Goal: Task Accomplishment & Management: Manage account settings

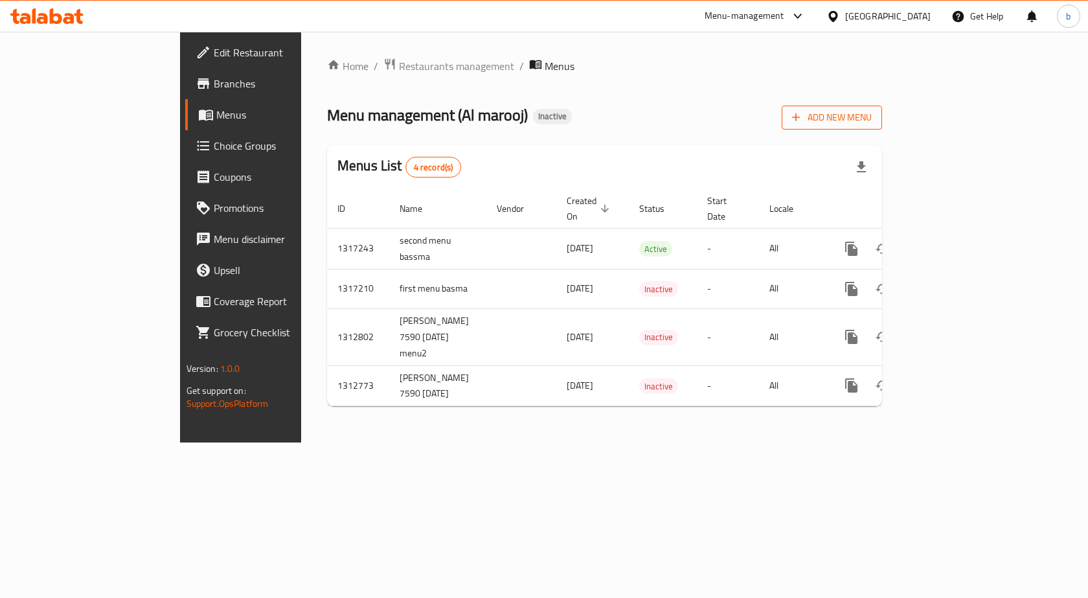
click at [872, 120] on span "Add New Menu" at bounding box center [832, 117] width 80 height 16
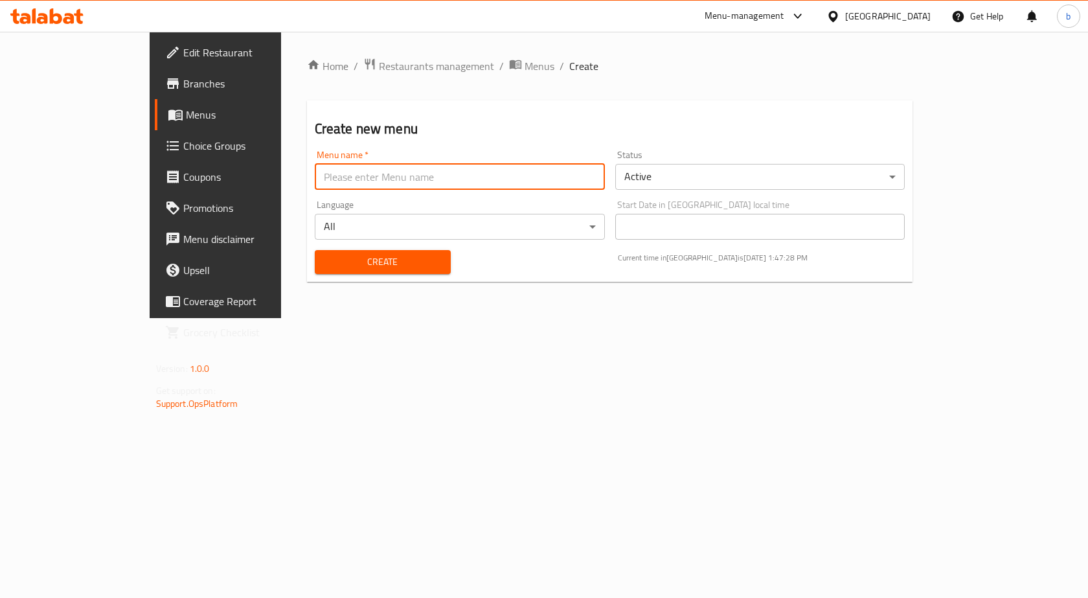
click at [399, 180] on input "text" at bounding box center [460, 177] width 290 height 26
click at [315, 183] on input "third menu bassma" at bounding box center [460, 177] width 290 height 26
type input "third menu basma"
click at [498, 318] on div "Home / Restaurants management / Menus / Create Create new menu Menu name   * th…" at bounding box center [610, 175] width 658 height 286
click at [396, 267] on span "Create" at bounding box center [382, 262] width 115 height 16
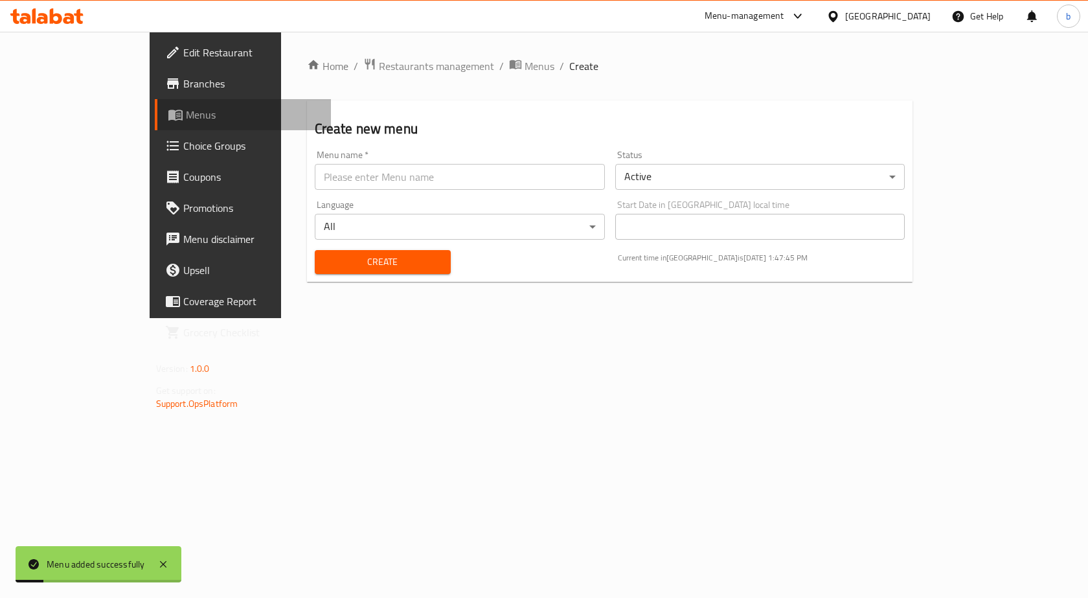
click at [186, 114] on span "Menus" at bounding box center [253, 115] width 135 height 16
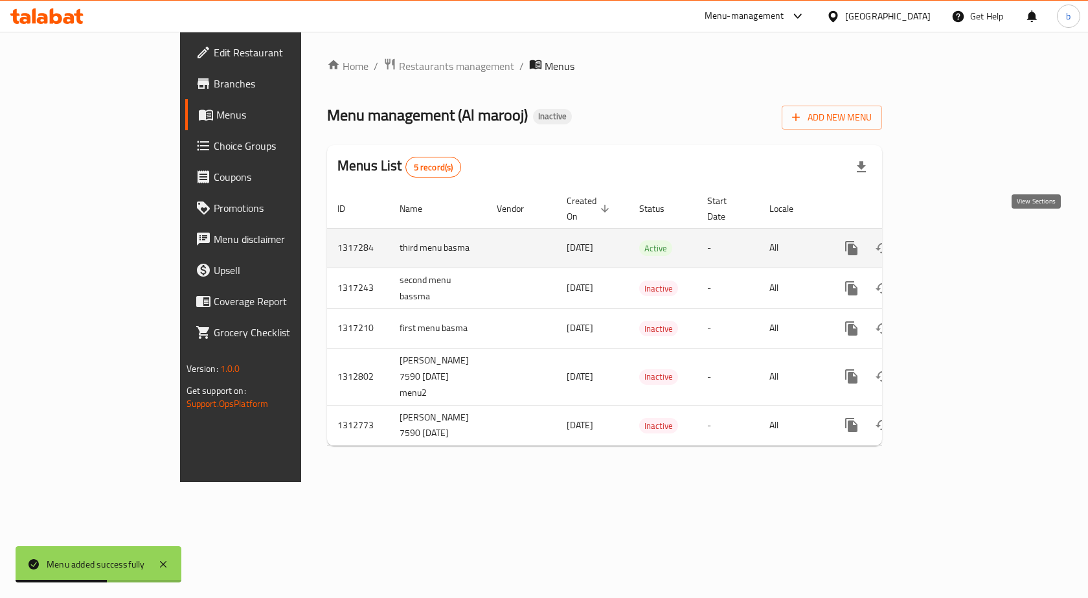
click at [960, 233] on link "enhanced table" at bounding box center [944, 248] width 31 height 31
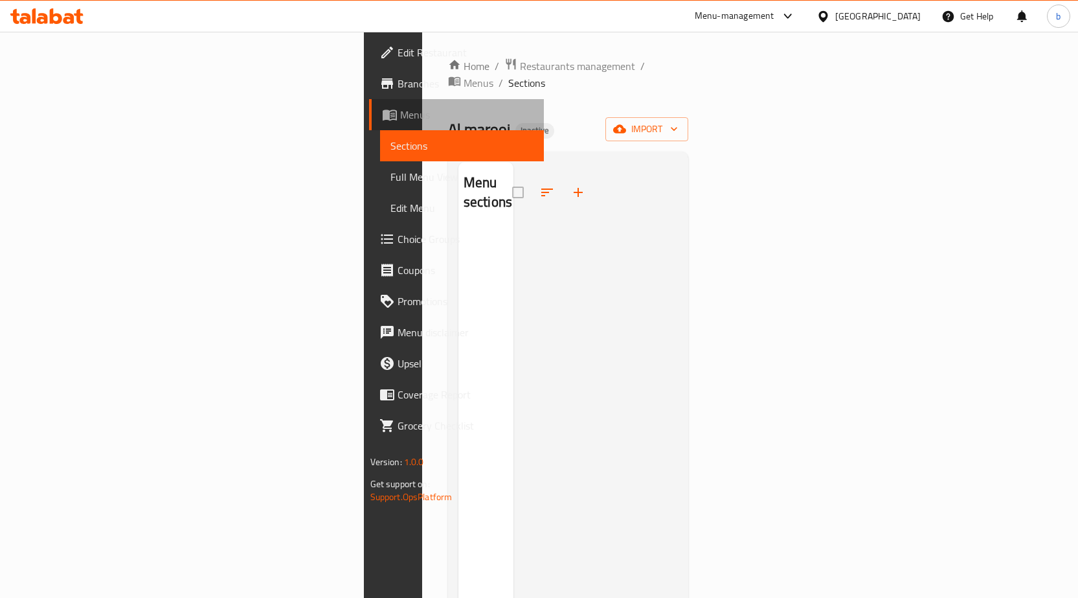
click at [369, 127] on link "Menus" at bounding box center [456, 114] width 175 height 31
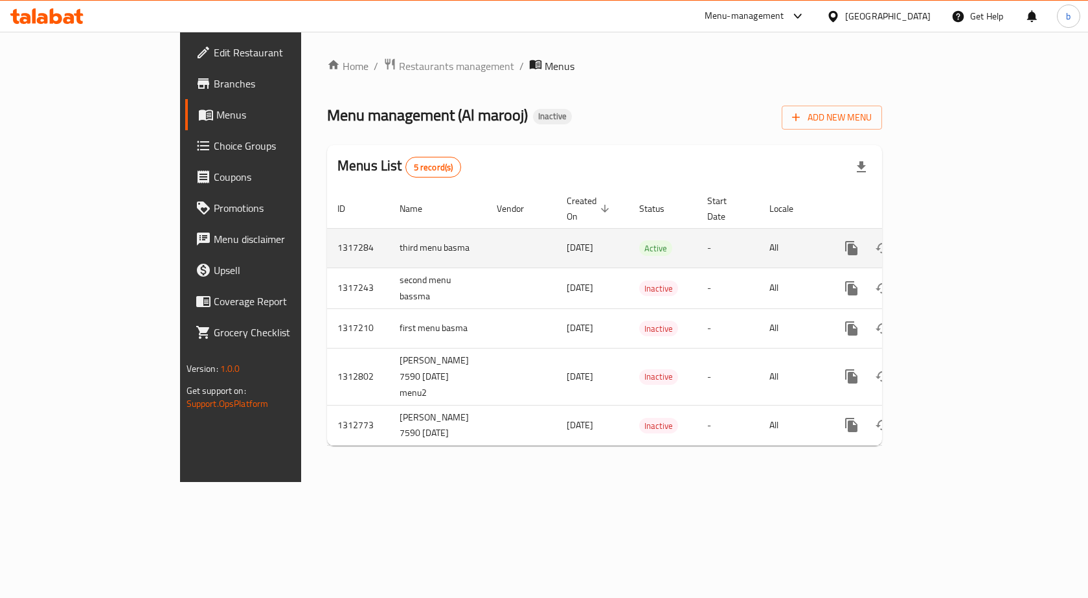
click at [389, 234] on td "third menu basma" at bounding box center [437, 248] width 97 height 40
click at [922, 240] on icon "enhanced table" at bounding box center [914, 248] width 16 height 16
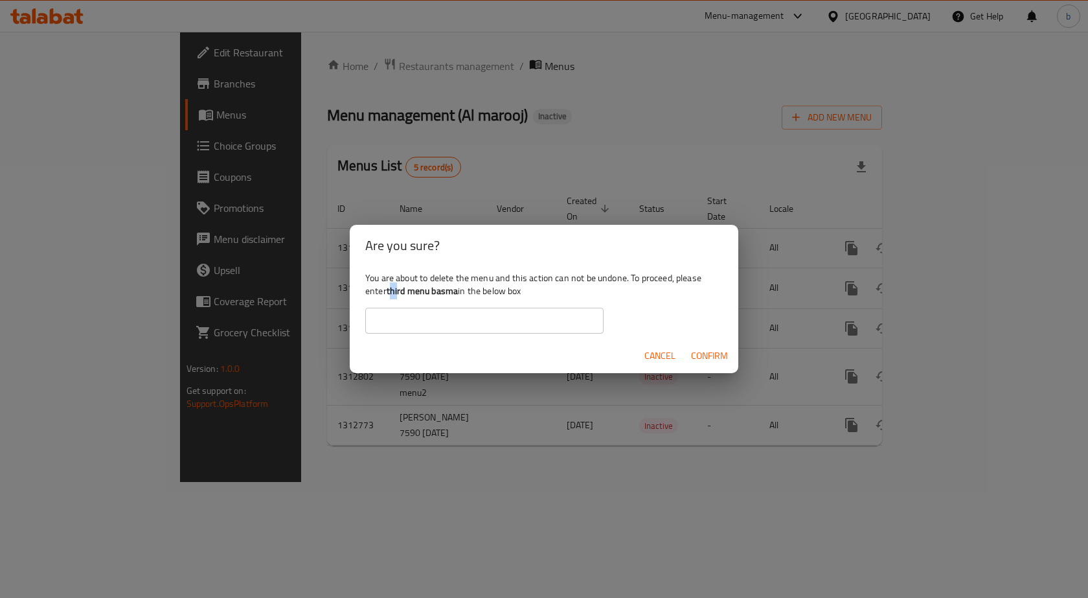
drag, startPoint x: 390, startPoint y: 289, endPoint x: 400, endPoint y: 291, distance: 9.9
click at [400, 291] on b "third menu basma" at bounding box center [422, 290] width 71 height 17
click at [390, 289] on b "third menu basma" at bounding box center [422, 290] width 71 height 17
drag, startPoint x: 387, startPoint y: 288, endPoint x: 400, endPoint y: 292, distance: 14.1
click at [400, 292] on div "You are about to delete the menu and this action can not be undone. To proceed,…" at bounding box center [544, 302] width 389 height 73
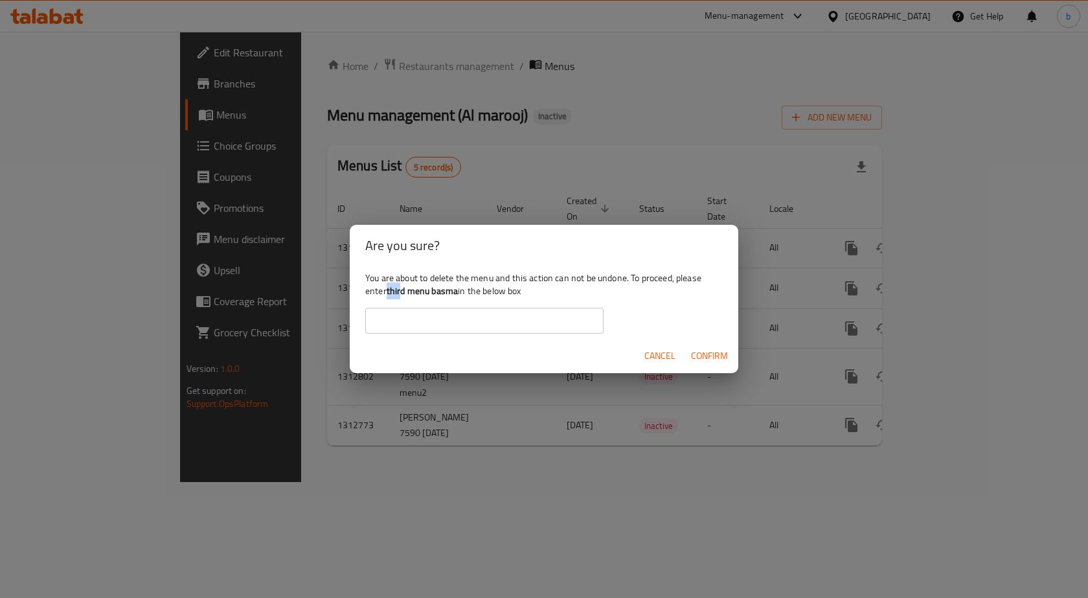
click at [400, 292] on b "third menu basma" at bounding box center [422, 290] width 71 height 17
drag, startPoint x: 388, startPoint y: 291, endPoint x: 458, endPoint y: 295, distance: 70.0
click at [458, 295] on b "third menu basma" at bounding box center [422, 290] width 71 height 17
copy b "third menu basma"
click at [527, 324] on input "text" at bounding box center [484, 321] width 238 height 26
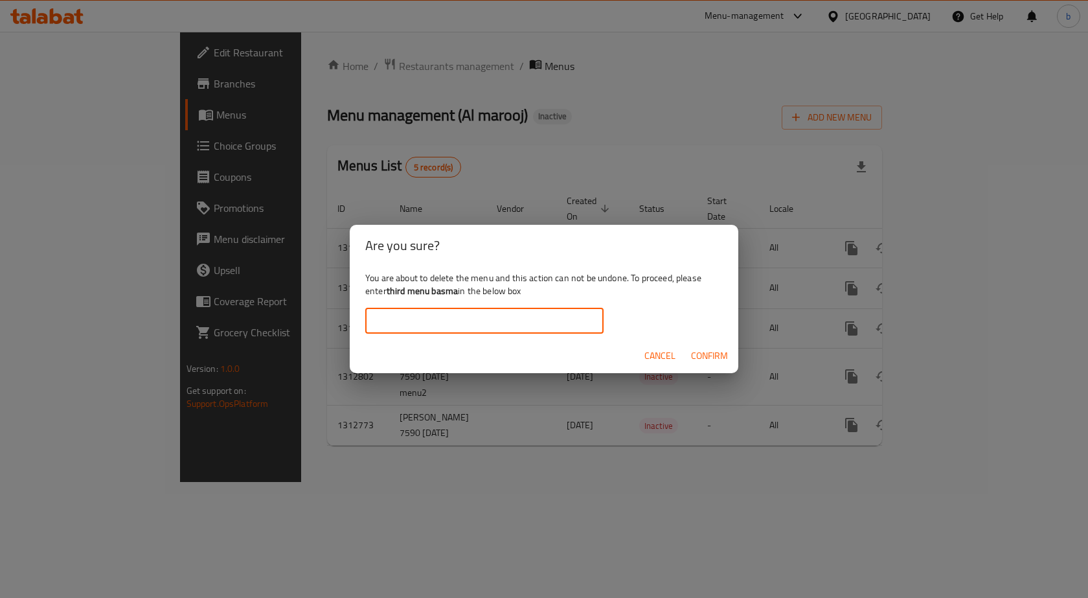
paste input "third menu basma"
click at [703, 351] on span "Confirm" at bounding box center [709, 356] width 37 height 16
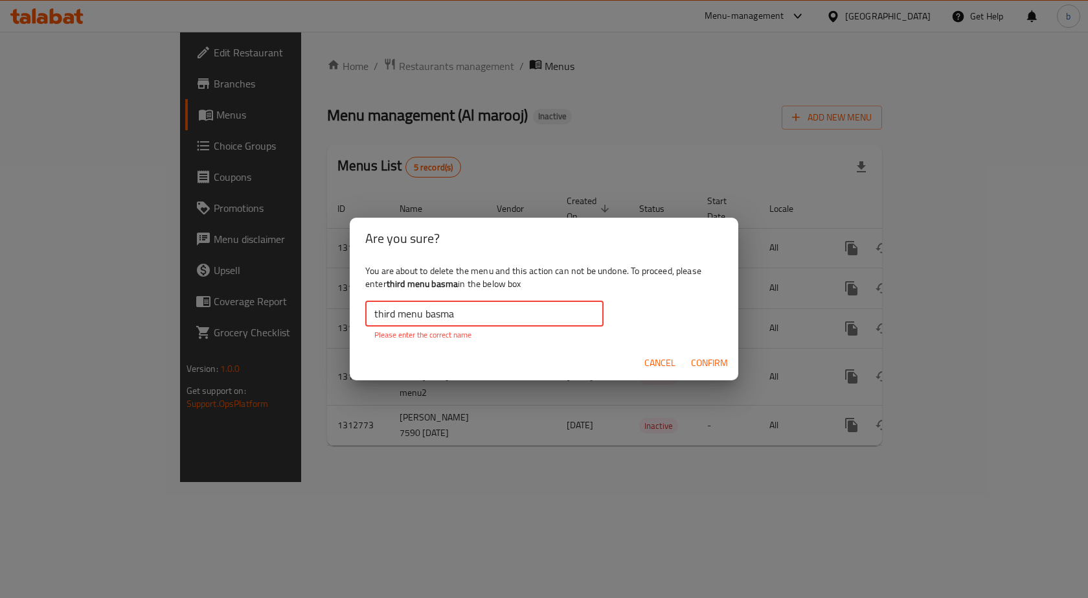
click at [422, 311] on input "third menu basma" at bounding box center [484, 314] width 238 height 26
click at [707, 363] on span "Confirm" at bounding box center [709, 363] width 37 height 16
click at [373, 314] on input "third menu basma" at bounding box center [484, 314] width 238 height 26
click at [463, 317] on input "third menu basma" at bounding box center [484, 314] width 238 height 26
click at [440, 315] on input "third menu basma" at bounding box center [484, 314] width 238 height 26
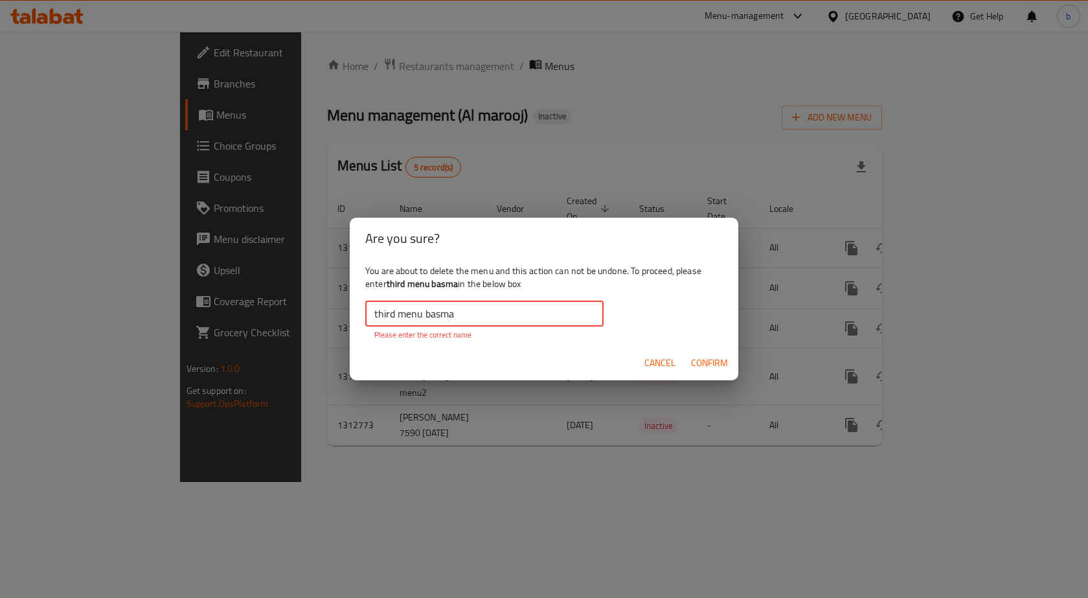
click at [427, 316] on input "third menu basma" at bounding box center [484, 314] width 238 height 26
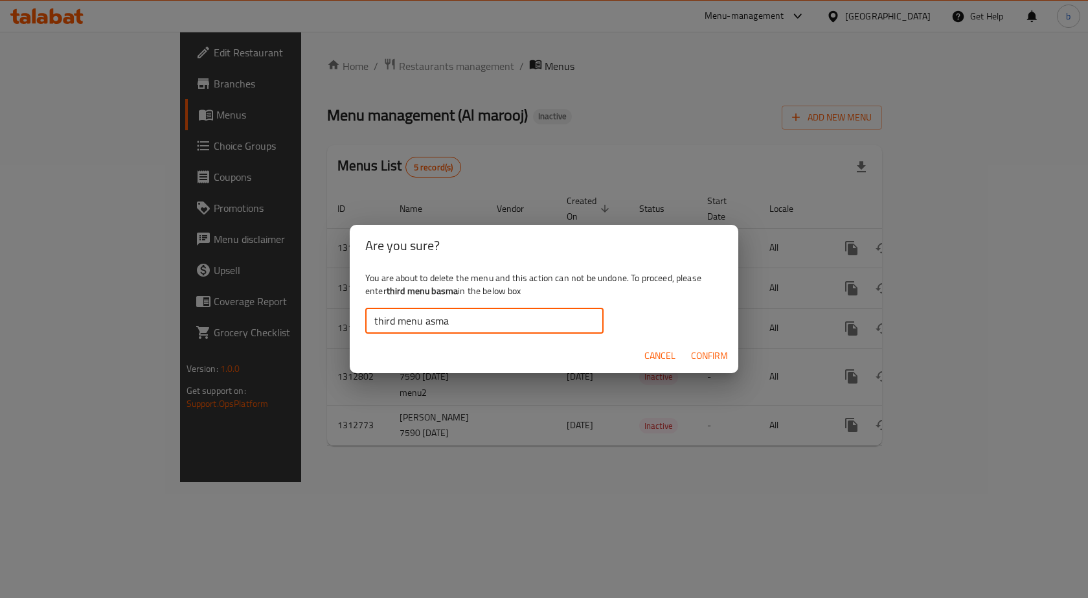
click at [401, 289] on b "third menu basma" at bounding box center [422, 290] width 71 height 17
drag, startPoint x: 388, startPoint y: 291, endPoint x: 459, endPoint y: 293, distance: 70.6
click at [458, 293] on b "third menu basma" at bounding box center [422, 290] width 71 height 17
copy b "third menu basma"
drag, startPoint x: 461, startPoint y: 317, endPoint x: 353, endPoint y: 323, distance: 108.3
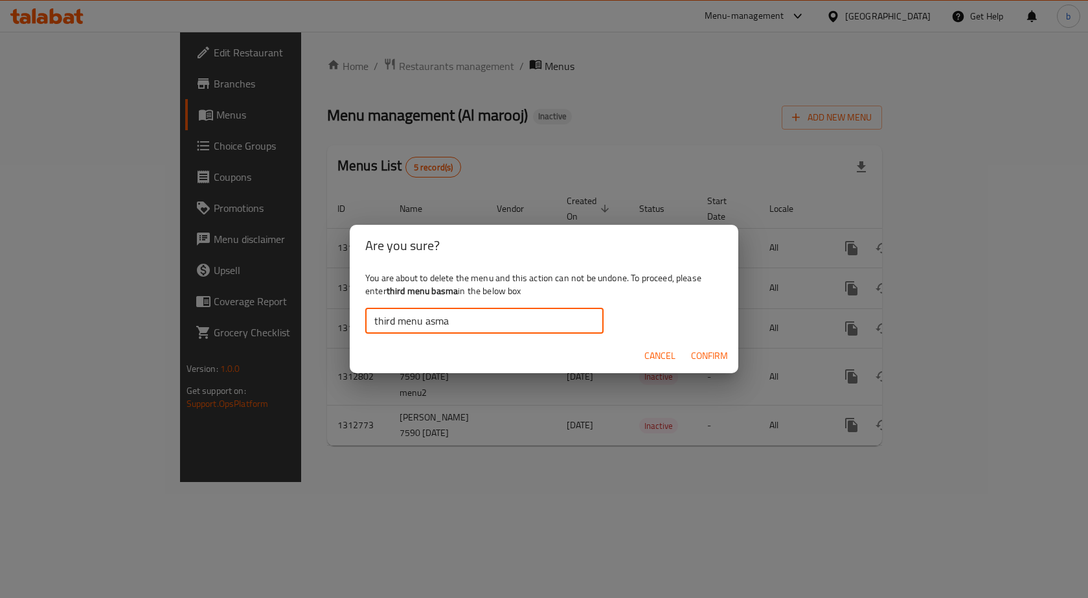
click at [354, 323] on div "You are about to delete the menu and this action can not be undone. To proceed,…" at bounding box center [544, 302] width 389 height 73
paste input "b"
type input "third menu basma"
click at [723, 359] on span "Confirm" at bounding box center [709, 356] width 37 height 16
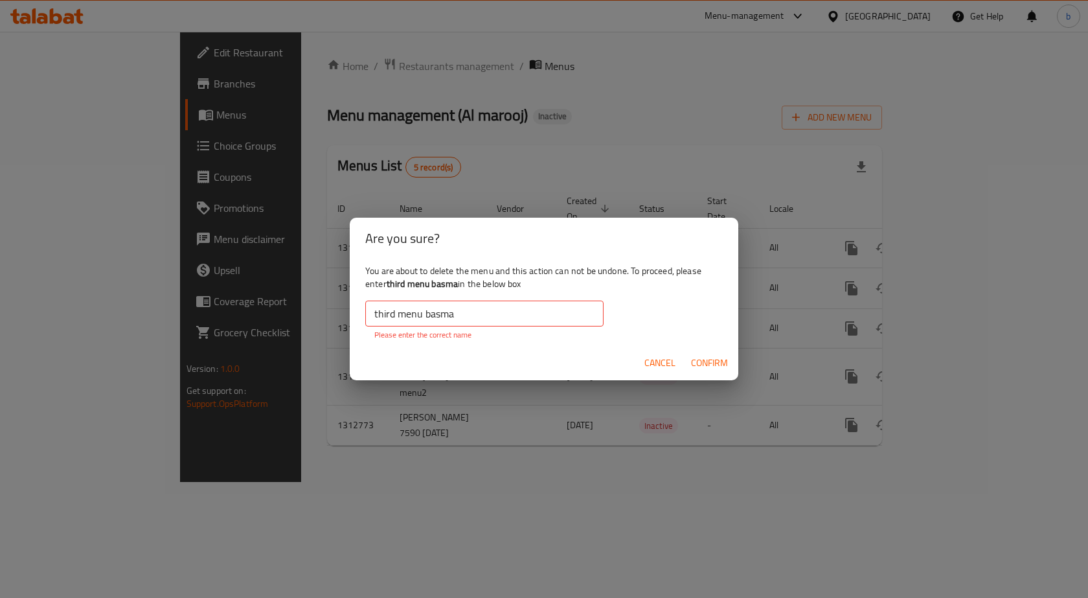
click at [418, 317] on input "third menu basma" at bounding box center [484, 314] width 238 height 26
click at [423, 318] on input "third menu basma" at bounding box center [484, 314] width 238 height 26
click at [435, 312] on input "third menu basma" at bounding box center [484, 314] width 238 height 26
click at [659, 512] on div "Are you sure? You are about to delete the menu and this action can not be undon…" at bounding box center [544, 299] width 1088 height 598
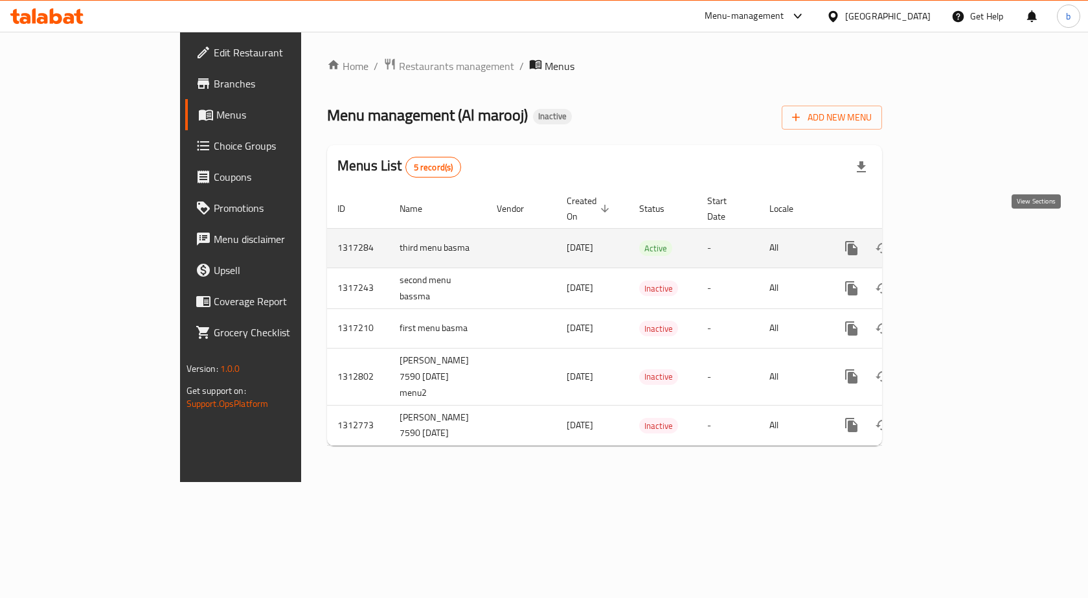
click at [960, 233] on link "enhanced table" at bounding box center [944, 248] width 31 height 31
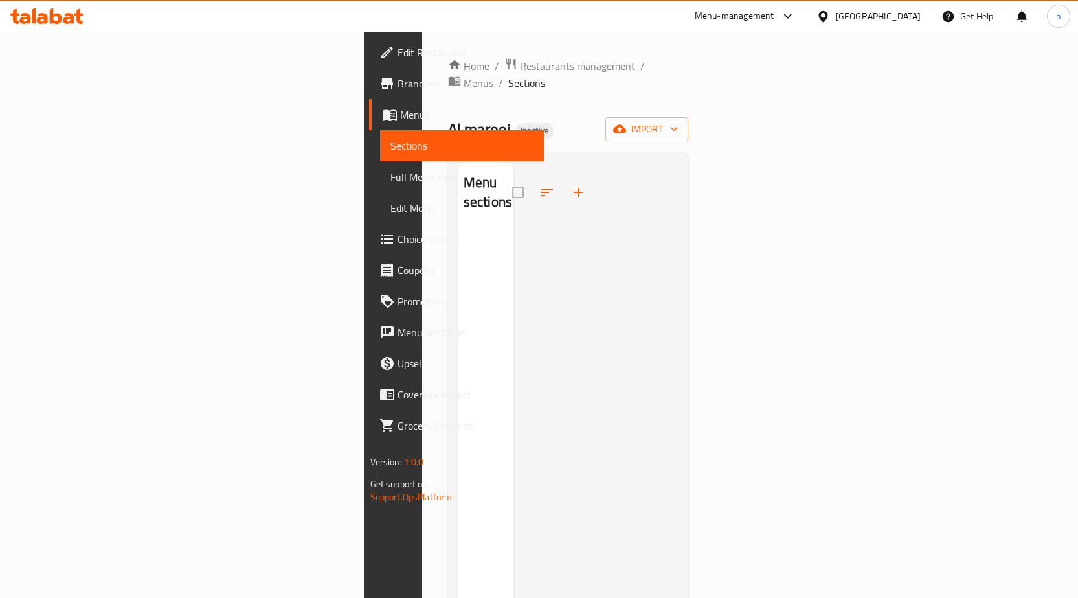
click at [400, 117] on span "Menus" at bounding box center [466, 115] width 133 height 16
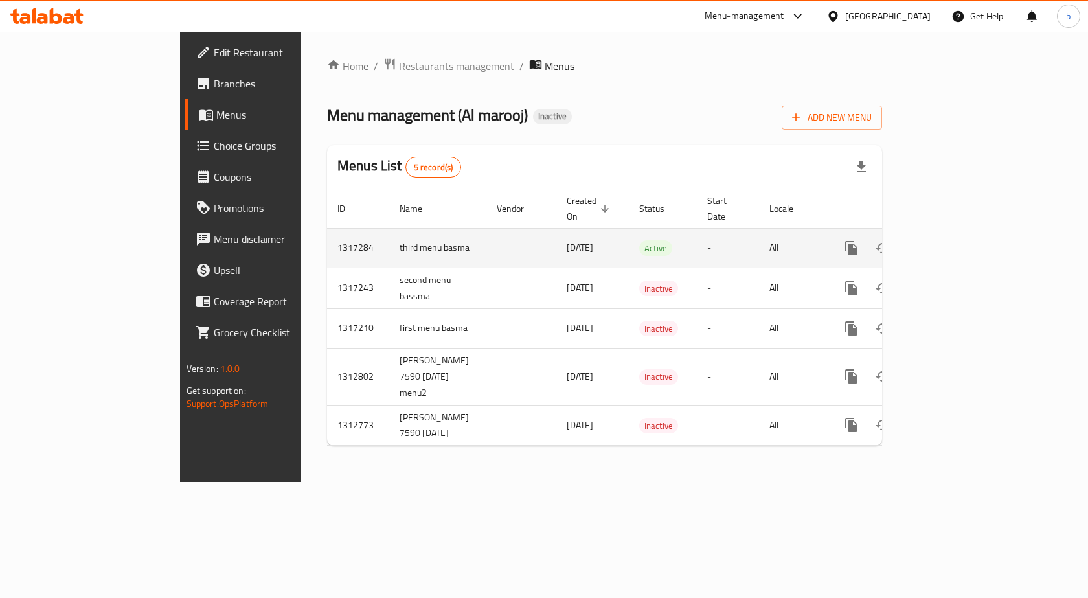
click at [389, 233] on td "third menu basma" at bounding box center [437, 248] width 97 height 40
click at [960, 233] on link "enhanced table" at bounding box center [944, 248] width 31 height 31
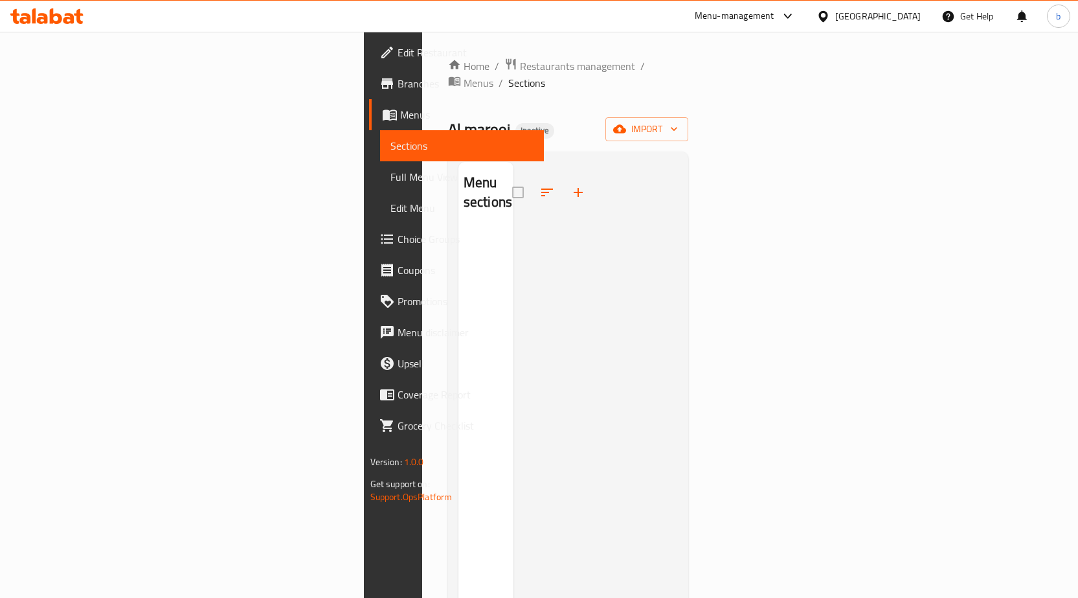
click at [400, 109] on span "Menus" at bounding box center [466, 115] width 133 height 16
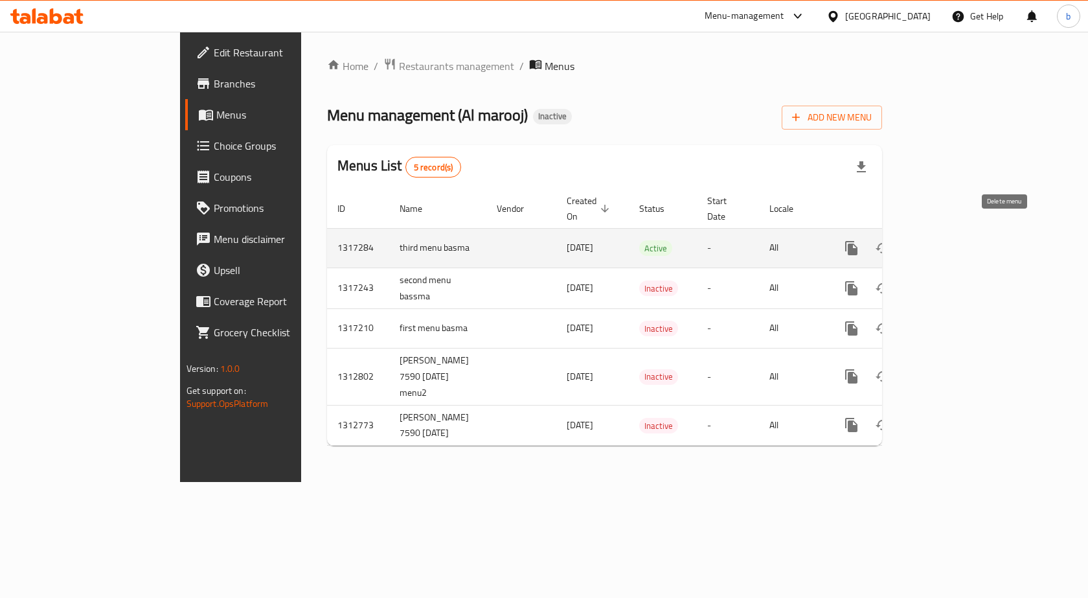
click at [929, 236] on button "enhanced table" at bounding box center [913, 248] width 31 height 31
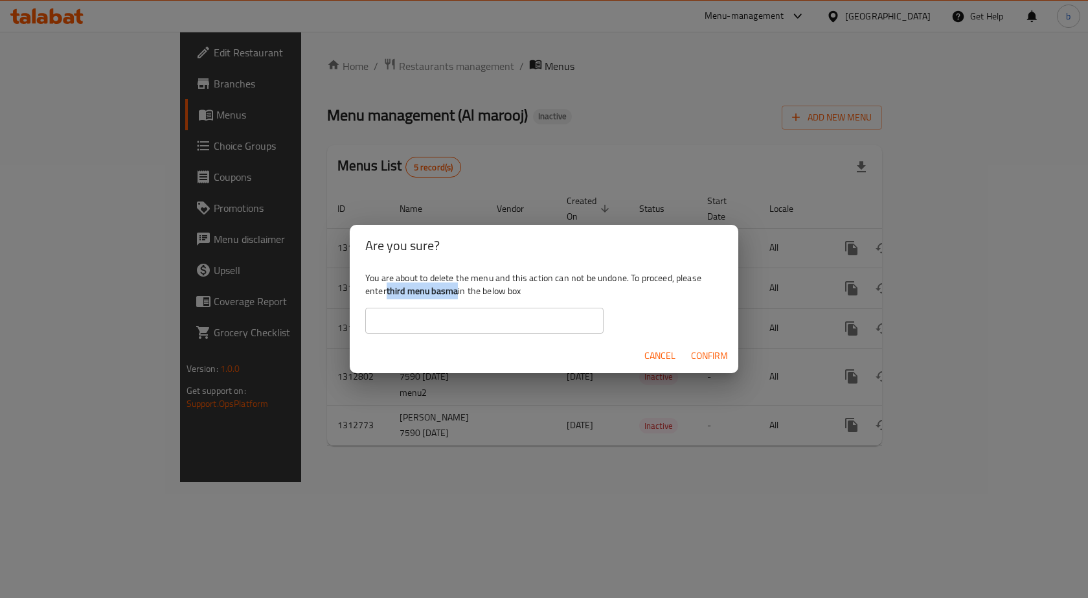
drag, startPoint x: 388, startPoint y: 290, endPoint x: 459, endPoint y: 296, distance: 71.5
click at [458, 296] on b "third menu basma" at bounding box center [422, 290] width 71 height 17
copy b "third menu basma"
click at [376, 315] on input "text" at bounding box center [484, 321] width 238 height 26
paste input "third menu basma"
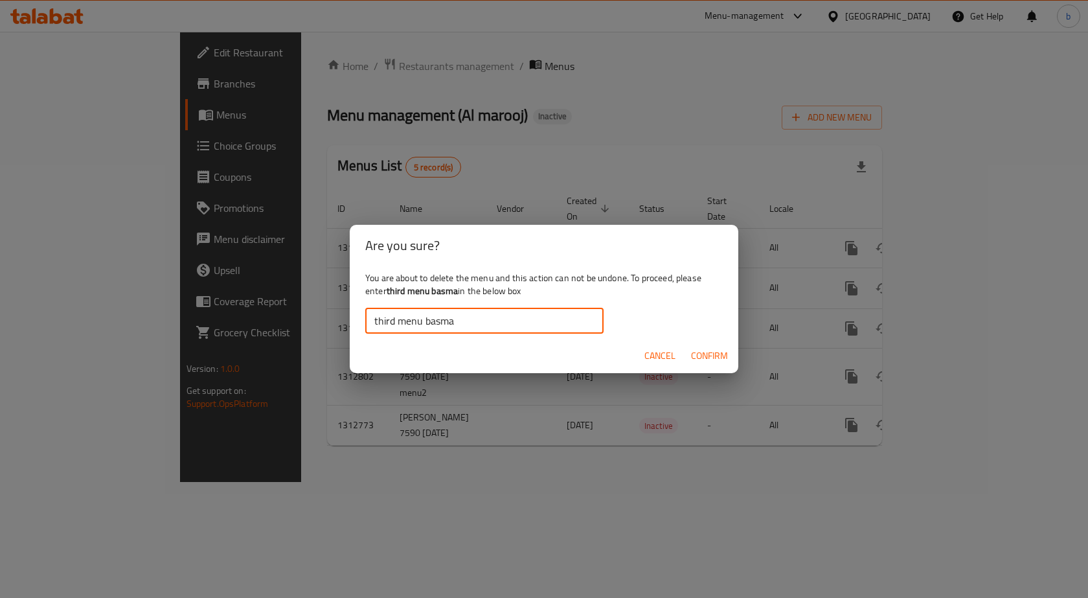
click at [706, 358] on span "Confirm" at bounding box center [709, 356] width 37 height 16
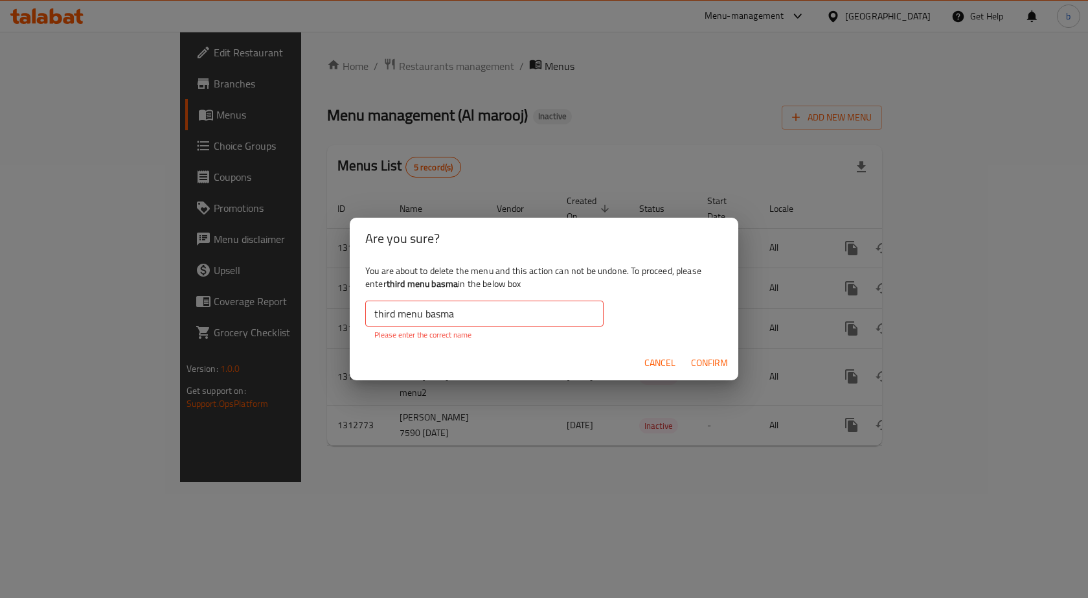
click at [426, 316] on input "third menu basma" at bounding box center [484, 314] width 238 height 26
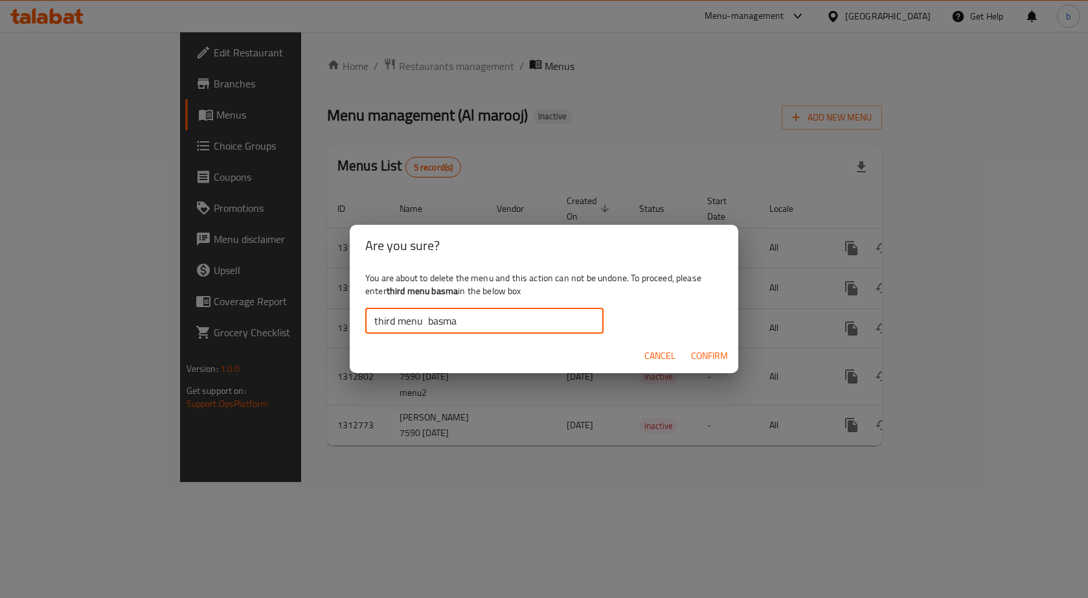
type input "third menu basma"
click at [698, 361] on span "Confirm" at bounding box center [709, 356] width 37 height 16
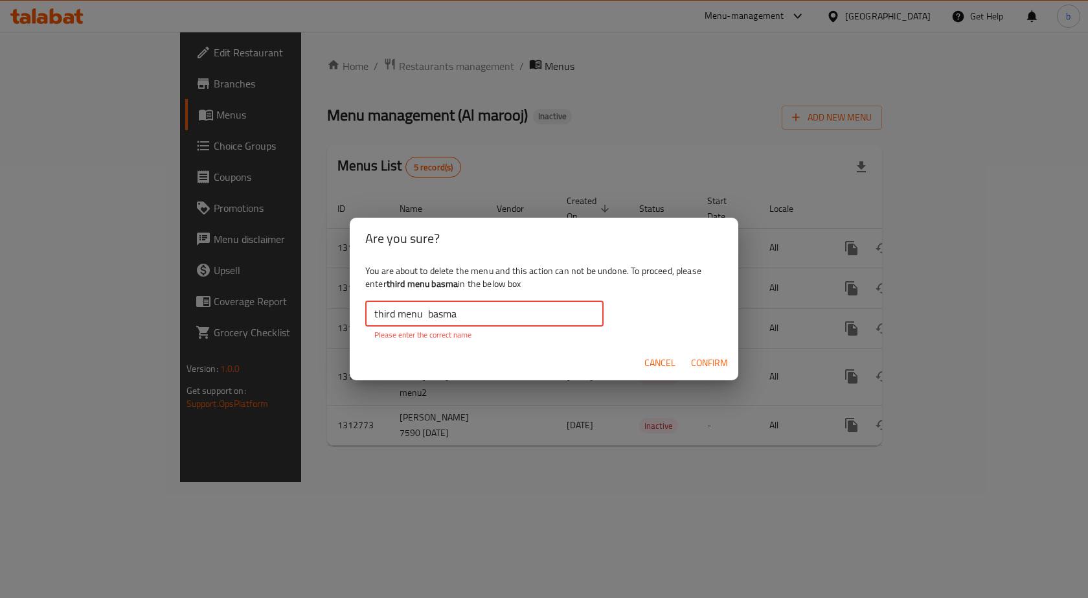
click at [427, 315] on input "third menu basma" at bounding box center [484, 314] width 238 height 26
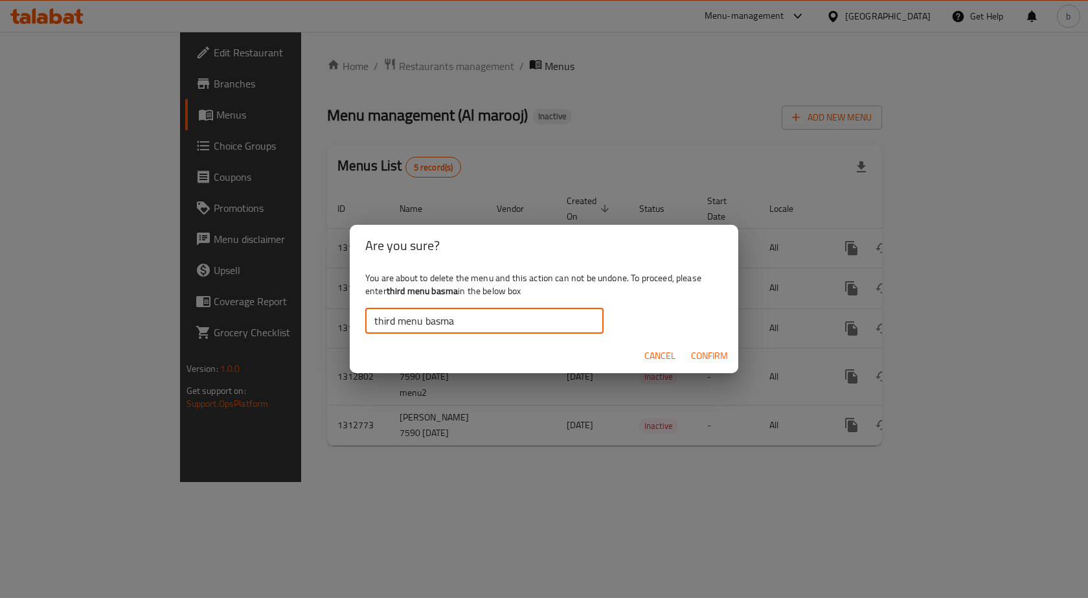
click at [373, 323] on input "third menu basma" at bounding box center [484, 321] width 238 height 26
click at [702, 355] on span "Confirm" at bounding box center [709, 356] width 37 height 16
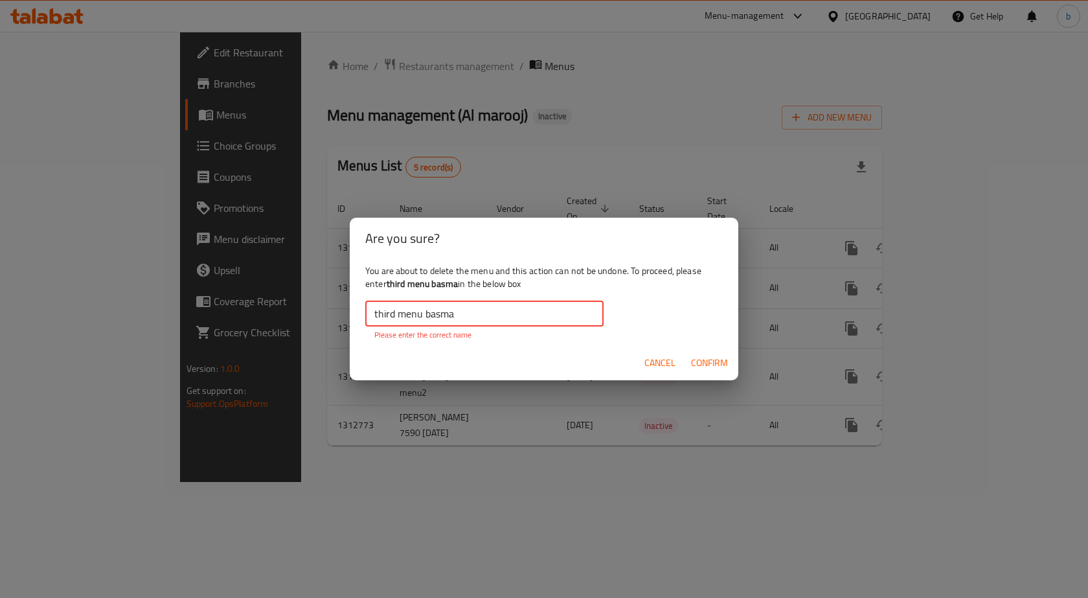
click at [394, 315] on input "third menu basma" at bounding box center [484, 314] width 238 height 26
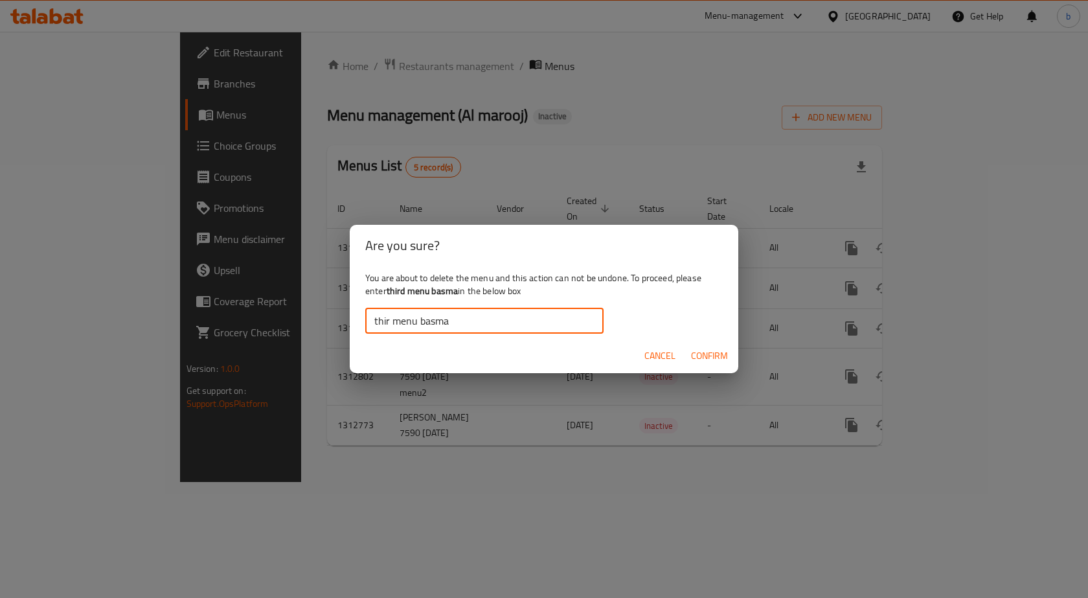
type input "third menu basma"
click at [636, 347] on div "Cancel Confirm" at bounding box center [544, 356] width 389 height 34
click at [703, 356] on span "Confirm" at bounding box center [709, 356] width 37 height 16
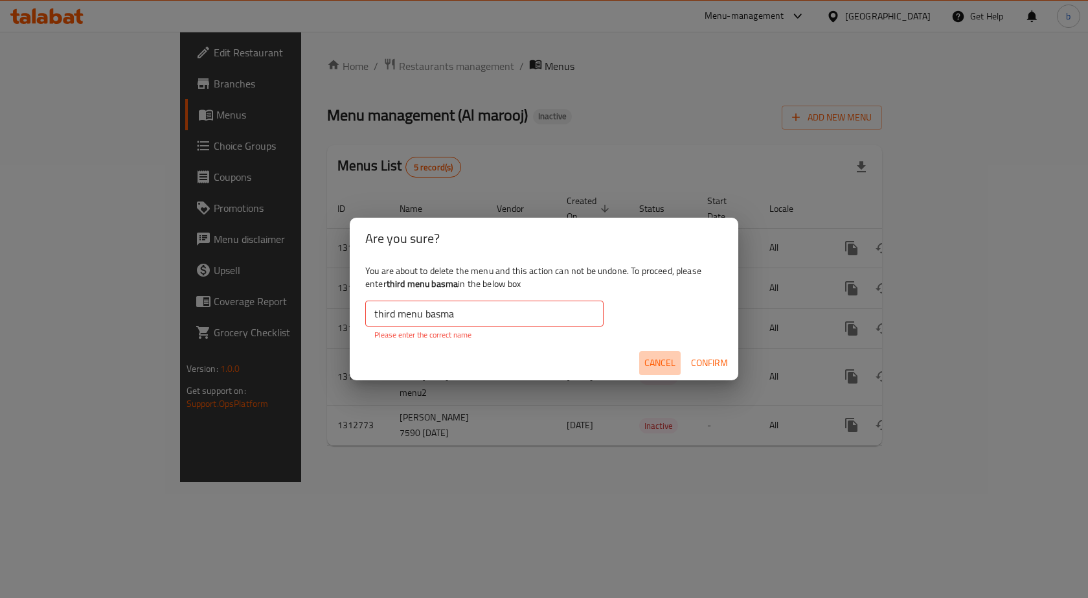
click at [659, 365] on span "Cancel" at bounding box center [659, 363] width 31 height 16
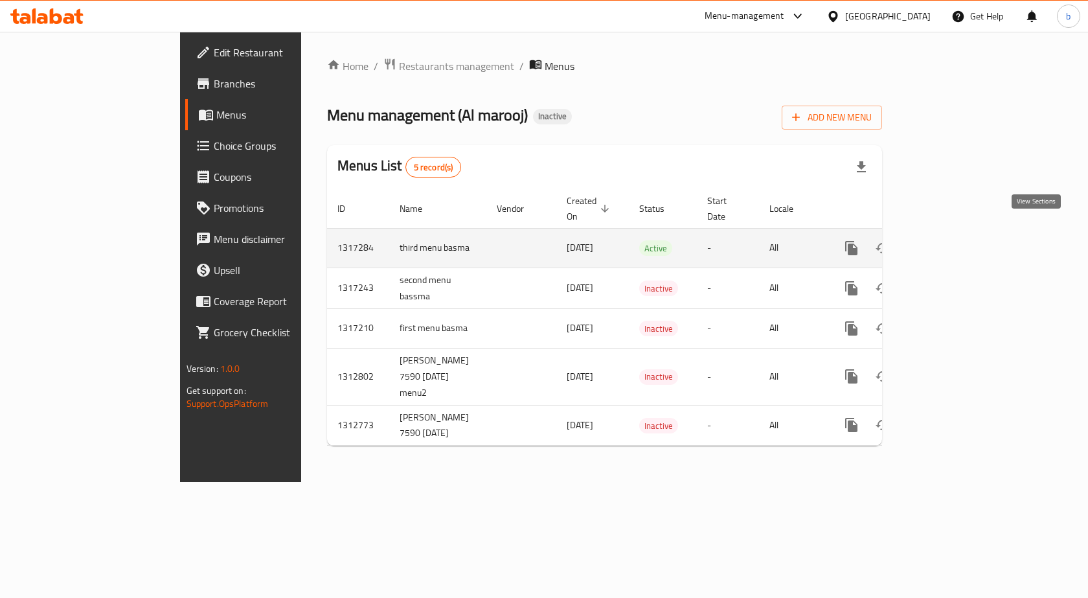
click at [953, 240] on icon "enhanced table" at bounding box center [945, 248] width 16 height 16
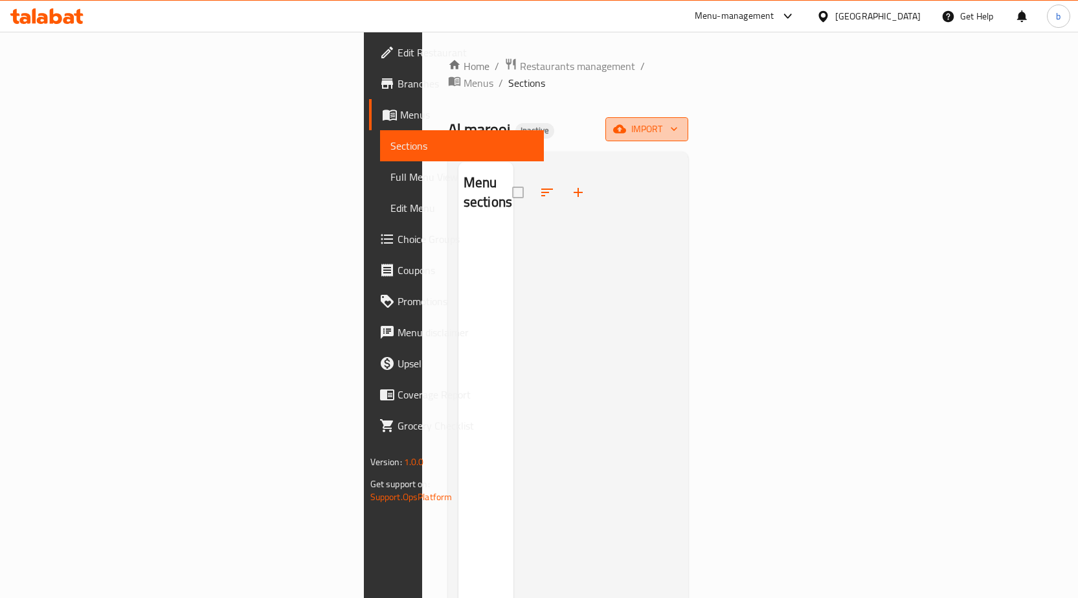
click at [678, 121] on span "import" at bounding box center [647, 129] width 62 height 16
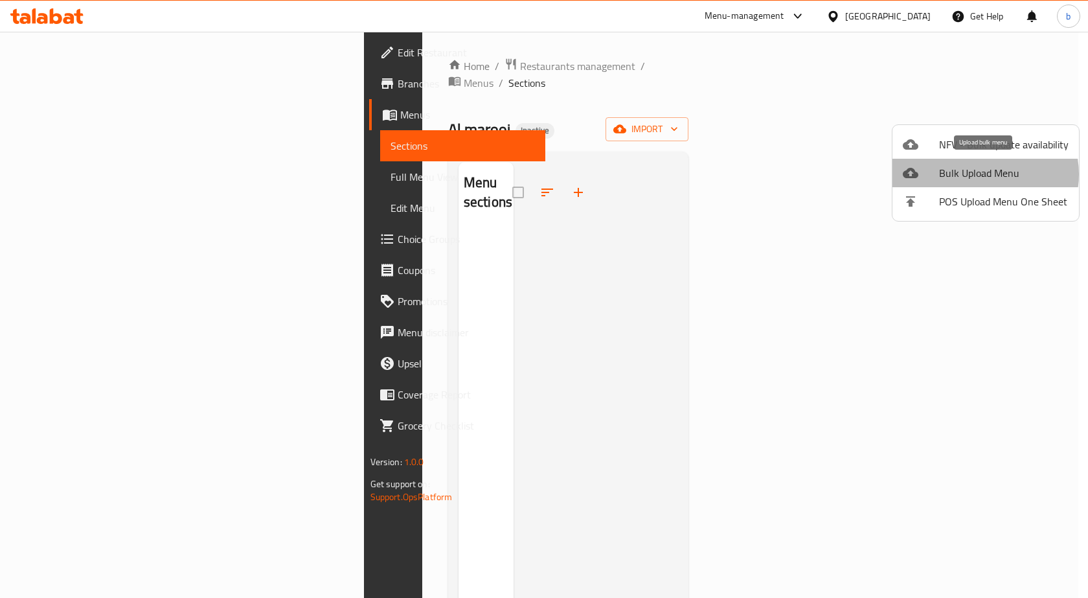
click at [979, 174] on span "Bulk Upload Menu" at bounding box center [1004, 173] width 130 height 16
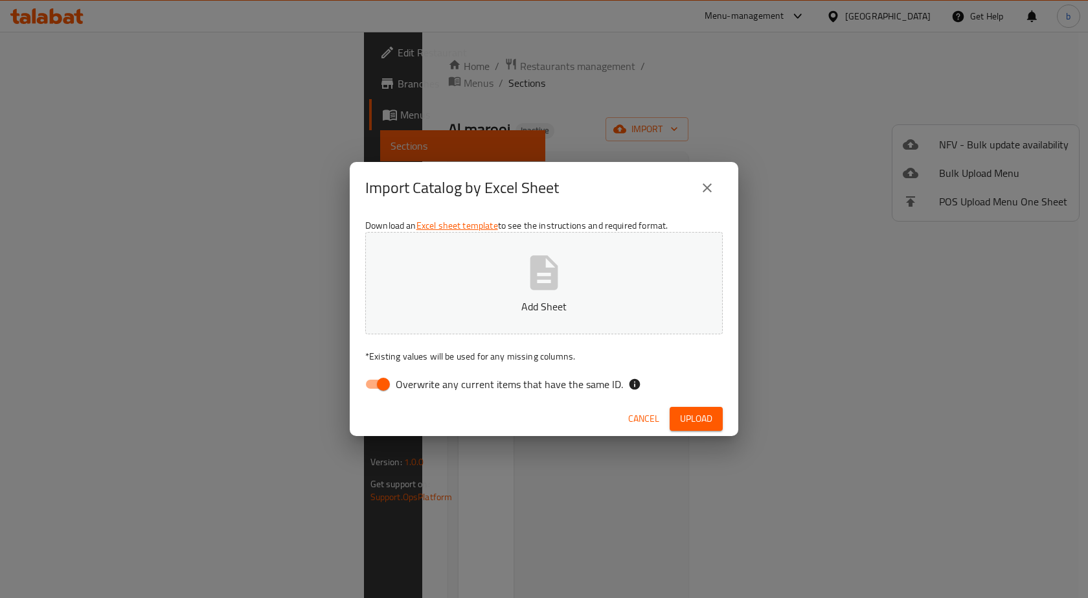
click at [387, 391] on input "Overwrite any current items that have the same ID." at bounding box center [383, 384] width 74 height 25
checkbox input "false"
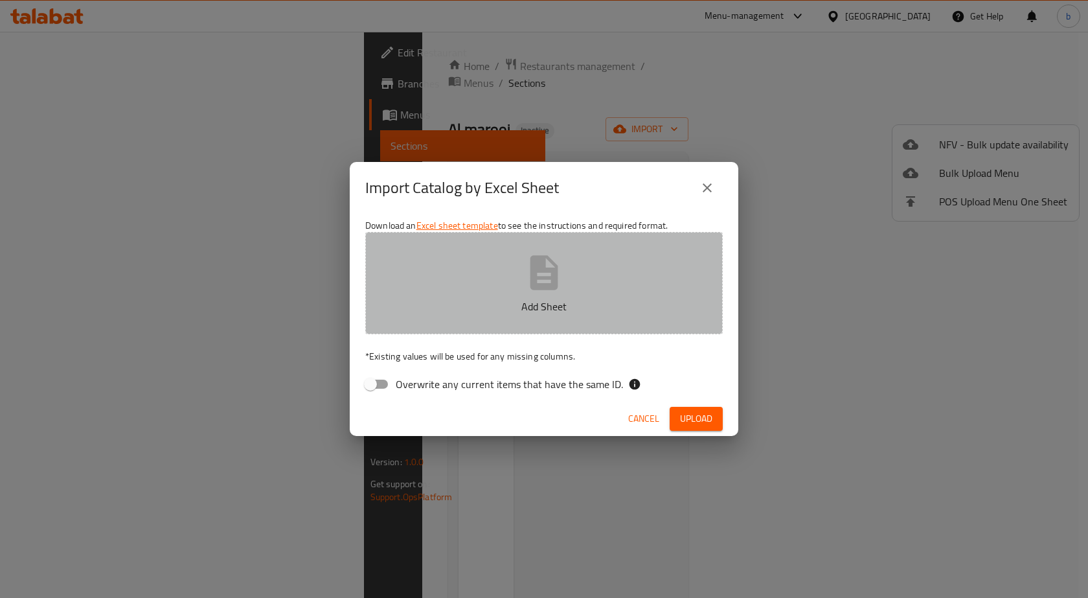
click at [556, 282] on icon "button" at bounding box center [544, 272] width 28 height 34
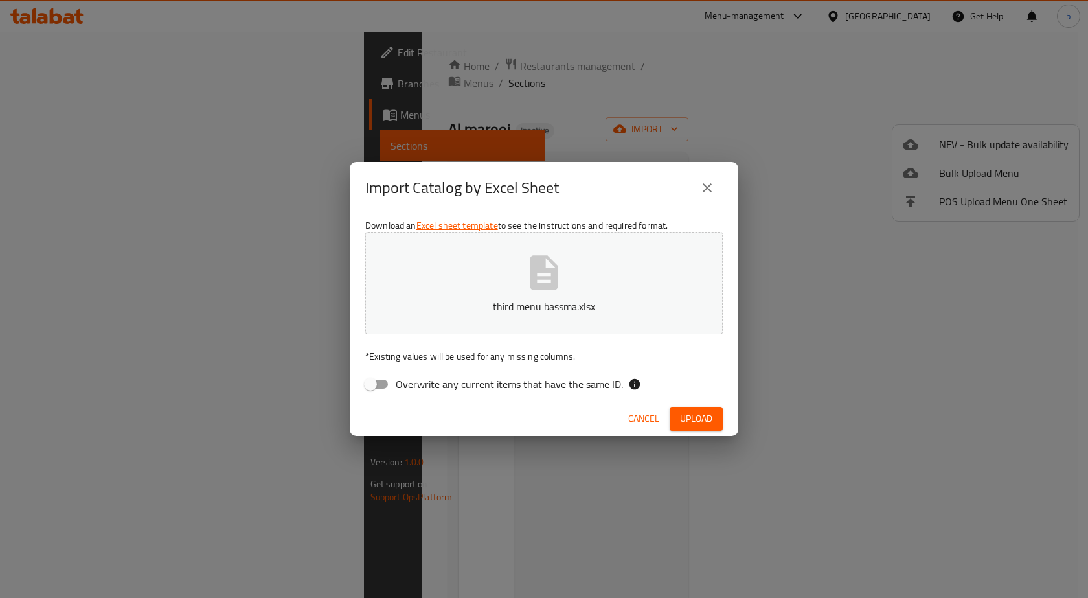
click at [690, 420] on span "Upload" at bounding box center [696, 419] width 32 height 16
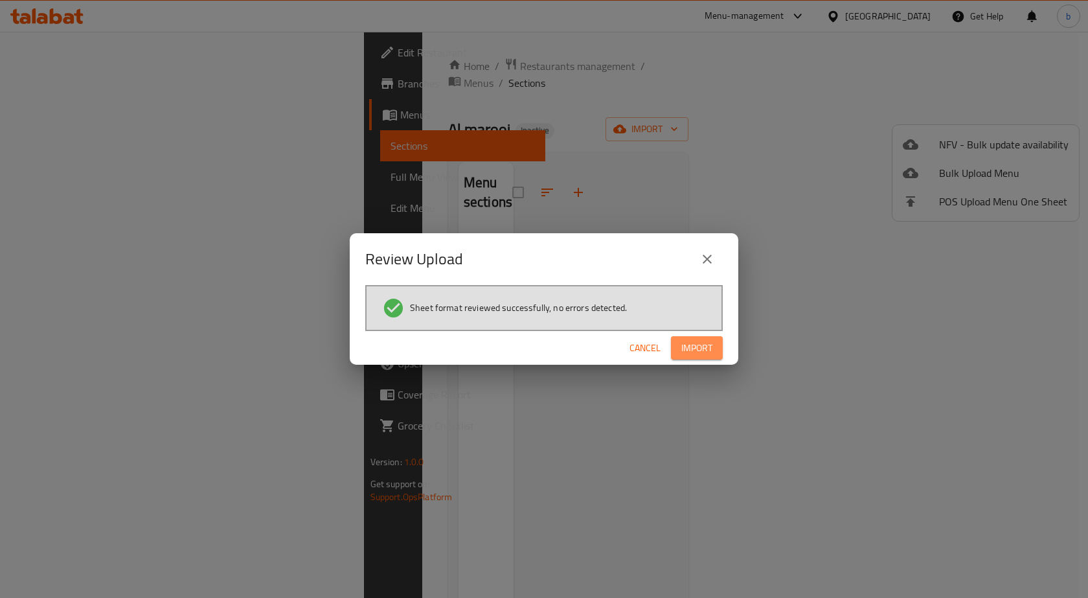
click at [701, 350] on span "Import" at bounding box center [696, 348] width 31 height 16
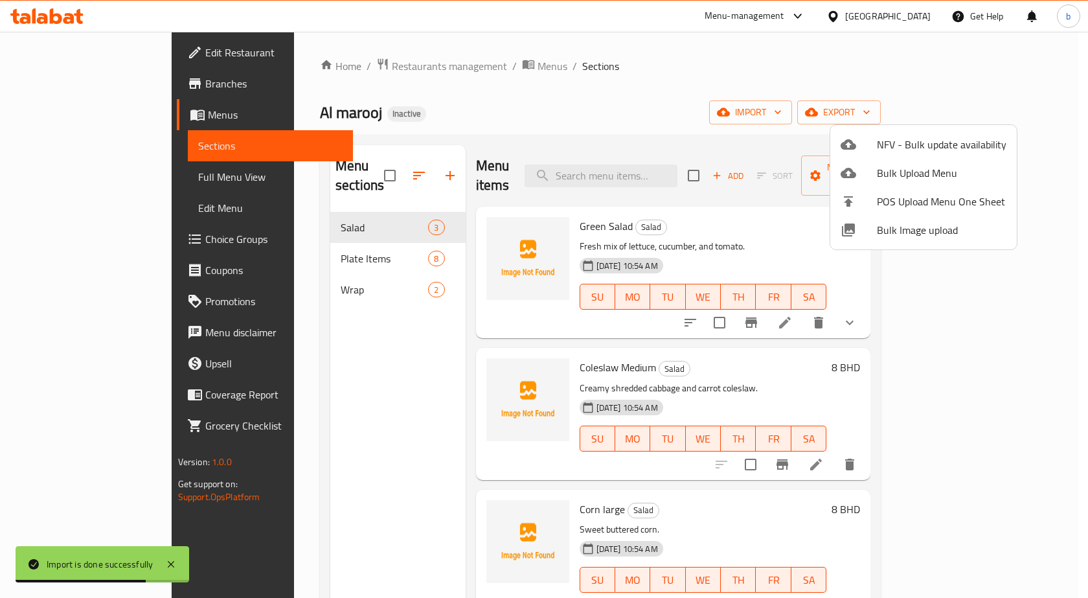
click at [88, 178] on div at bounding box center [544, 299] width 1088 height 598
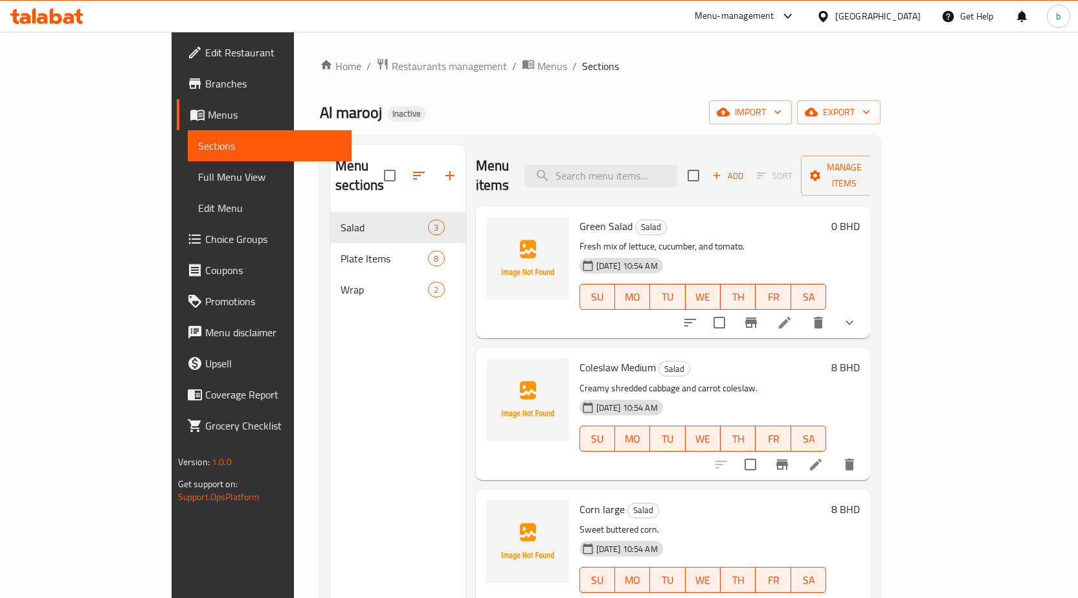
click at [198, 181] on span "Full Menu View" at bounding box center [269, 177] width 143 height 16
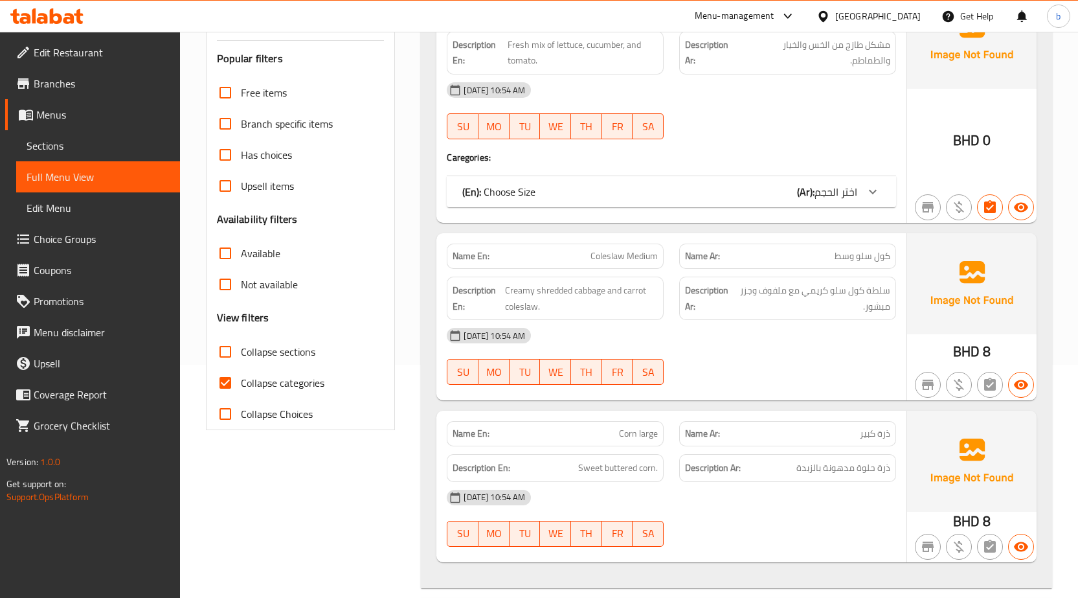
scroll to position [259, 0]
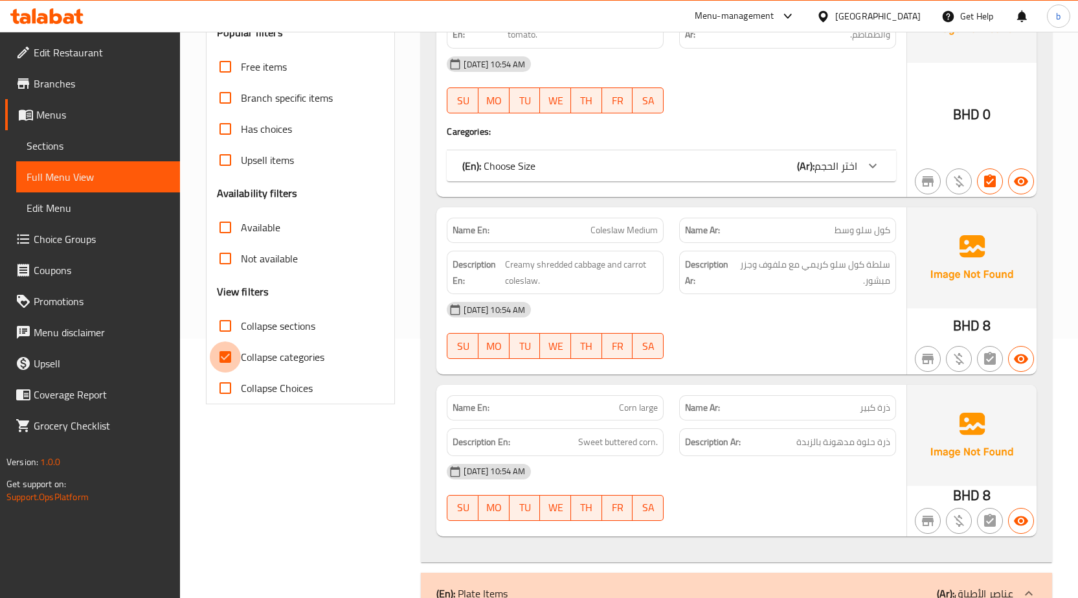
click at [227, 350] on input "Collapse categories" at bounding box center [225, 356] width 31 height 31
checkbox input "false"
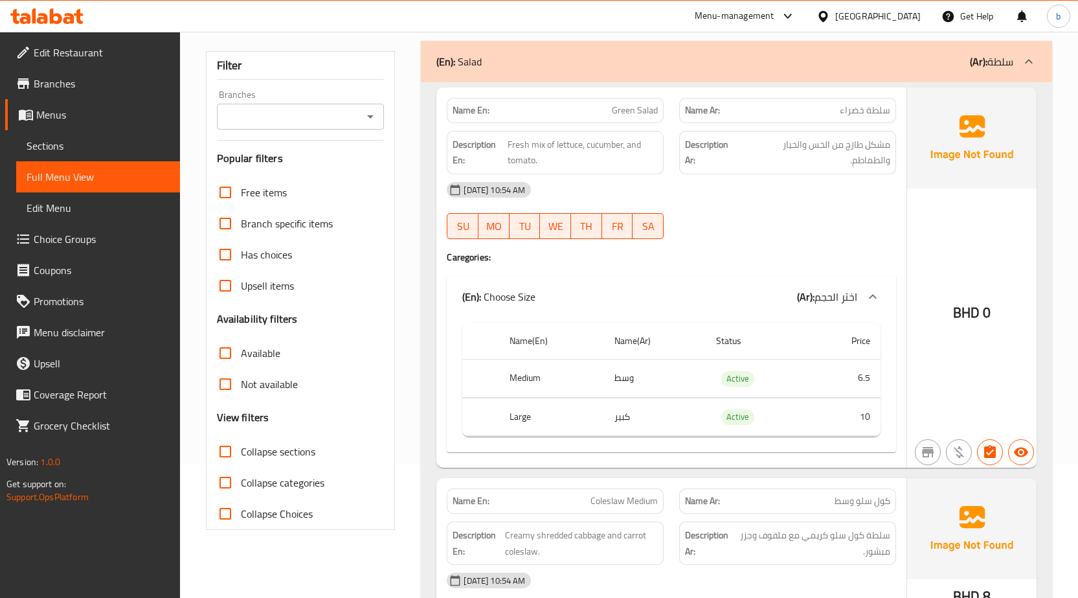
scroll to position [0, 0]
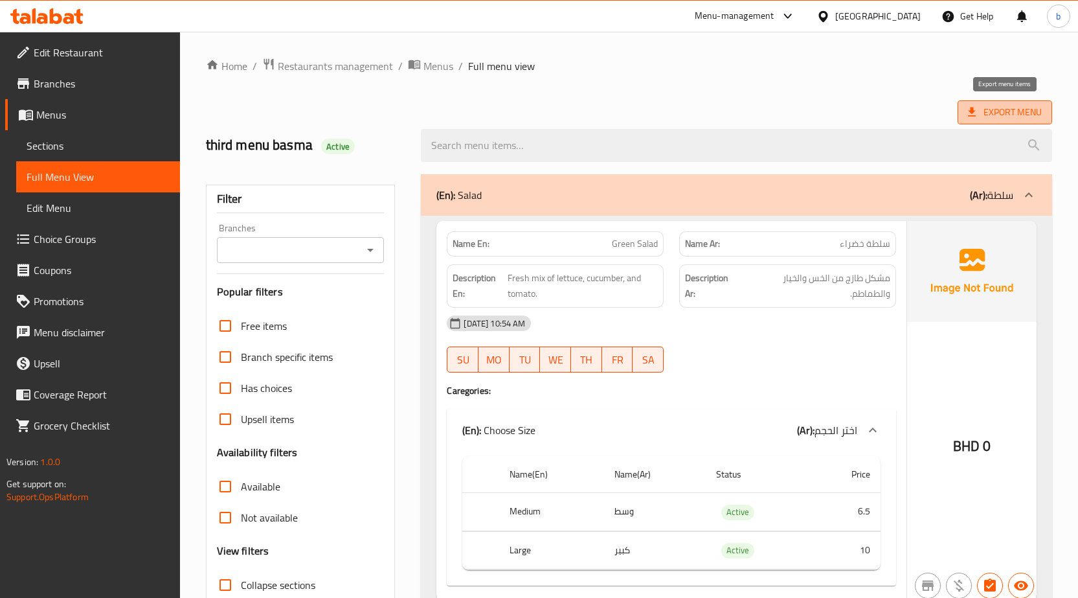
click at [1049, 111] on span "Export Menu" at bounding box center [1005, 112] width 95 height 24
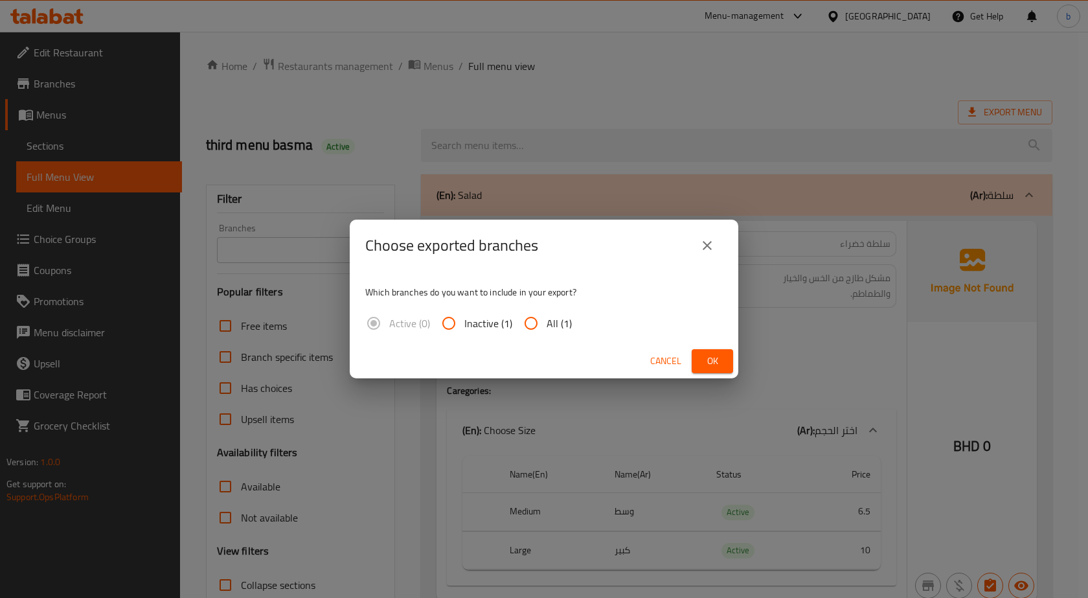
click at [545, 326] on input "All (1)" at bounding box center [531, 323] width 31 height 31
radio input "true"
click at [709, 359] on span "Ok" at bounding box center [712, 361] width 21 height 16
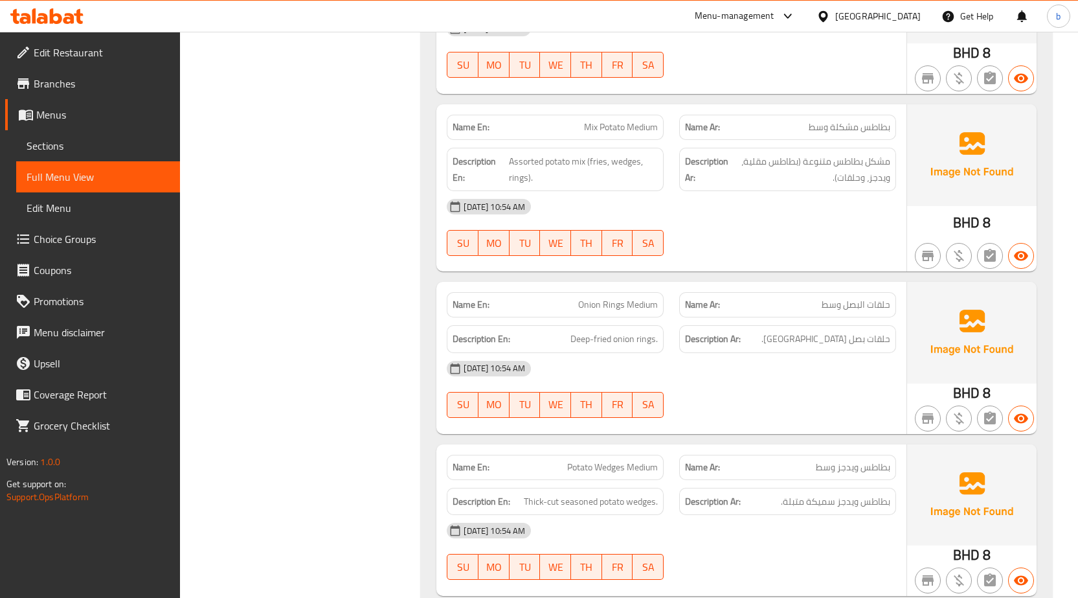
scroll to position [2072, 0]
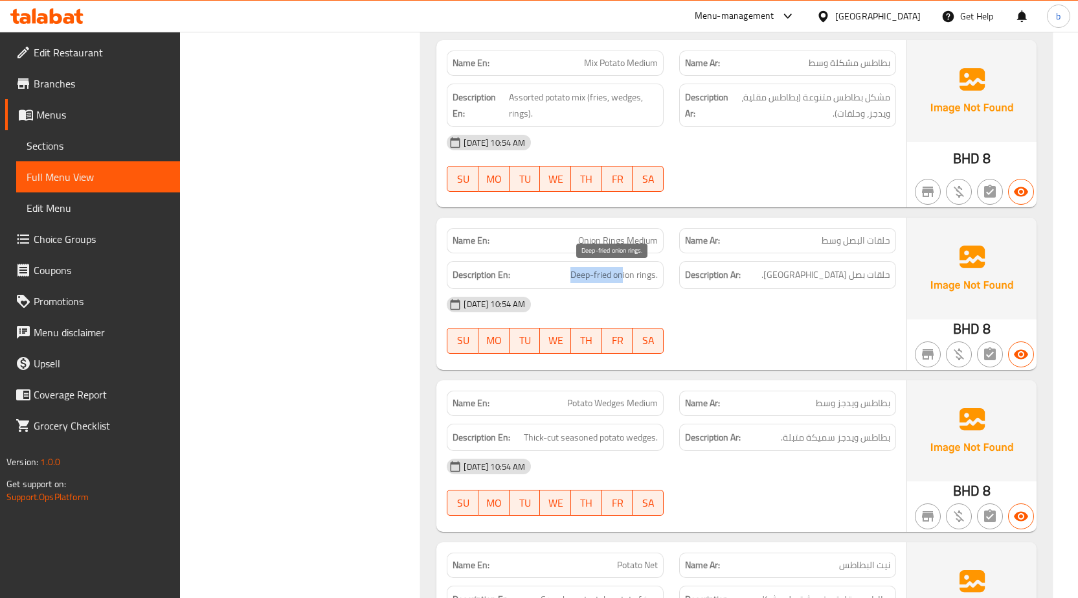
drag, startPoint x: 573, startPoint y: 271, endPoint x: 620, endPoint y: 275, distance: 47.4
click at [622, 275] on span "Deep-fried onion rings." at bounding box center [614, 275] width 87 height 16
click at [591, 277] on span "Deep-fried onion rings." at bounding box center [614, 275] width 87 height 16
click at [588, 277] on span "Deep-fried onion rings." at bounding box center [614, 275] width 87 height 16
click at [587, 276] on span "Deep-fried onion rings." at bounding box center [614, 275] width 87 height 16
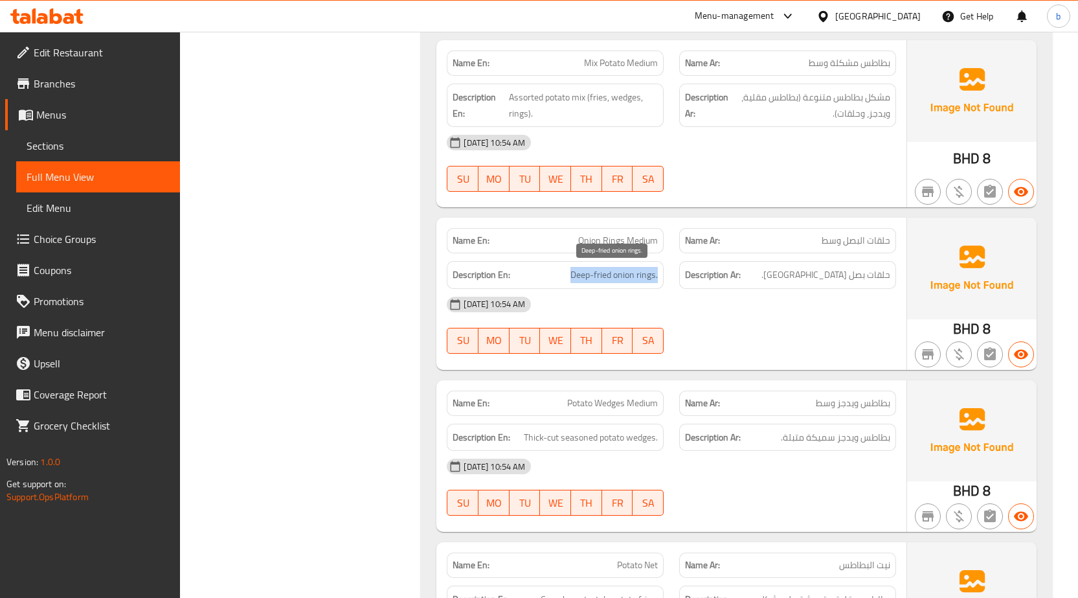
click at [587, 276] on span "Deep-fried onion rings." at bounding box center [614, 275] width 87 height 16
click at [589, 275] on span "Deep-fried onion rings." at bounding box center [614, 275] width 87 height 16
click at [625, 242] on span "Onion Rings Medium" at bounding box center [618, 241] width 80 height 14
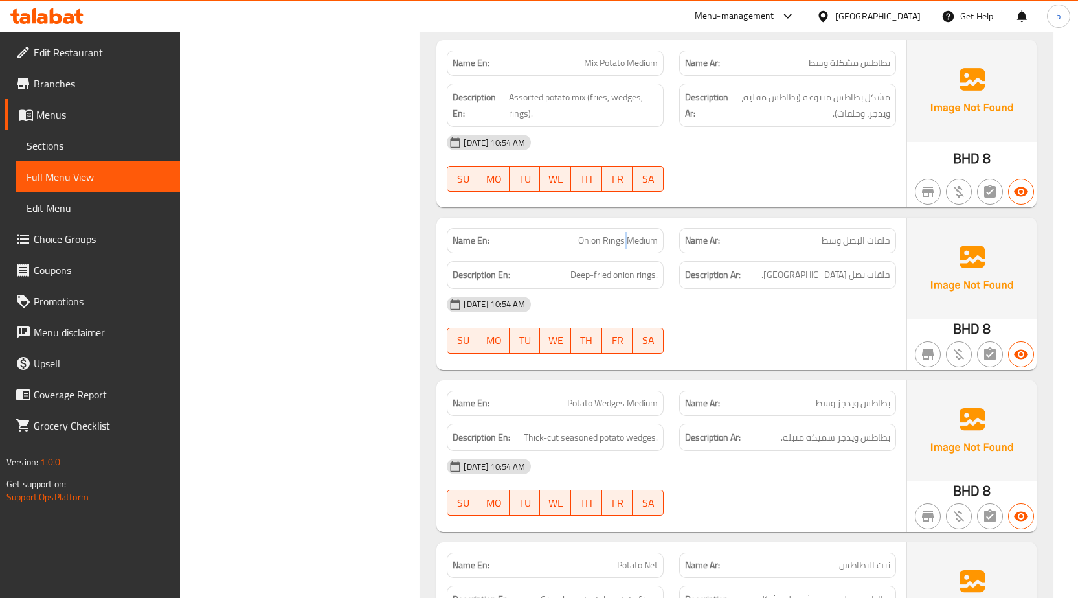
click at [625, 242] on span "Onion Rings Medium" at bounding box center [618, 241] width 80 height 14
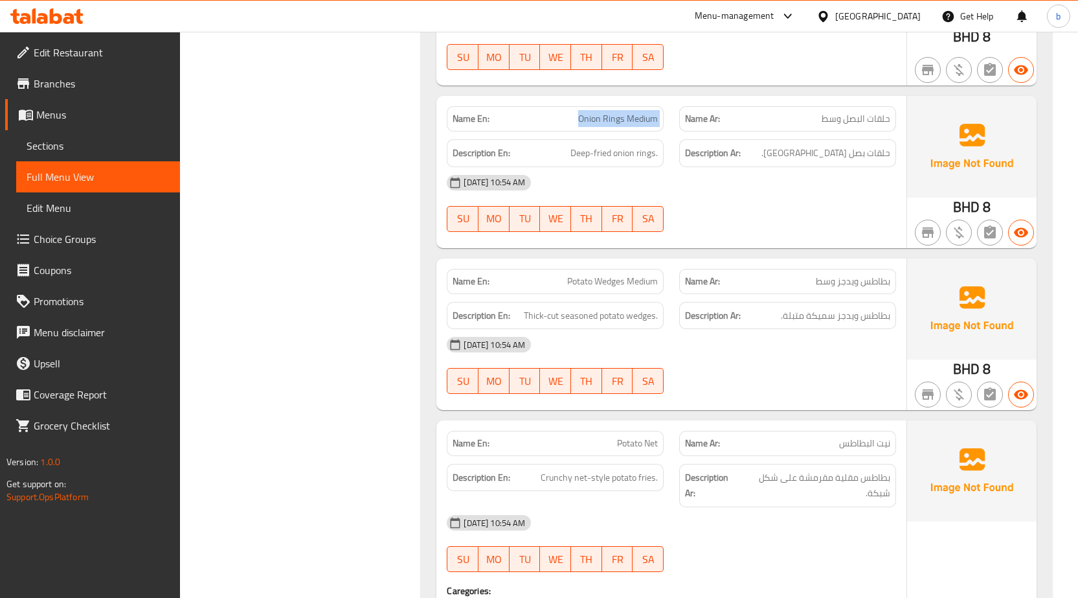
scroll to position [2202, 0]
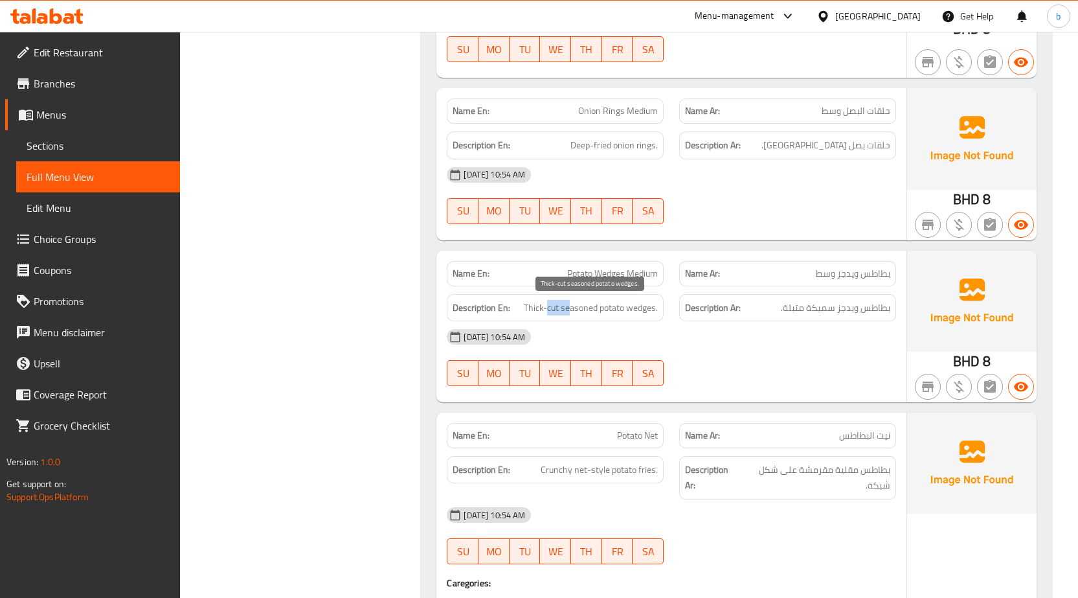
drag, startPoint x: 548, startPoint y: 310, endPoint x: 571, endPoint y: 308, distance: 22.8
click at [571, 308] on span "Thick-cut seasoned potato wedges." at bounding box center [591, 308] width 134 height 16
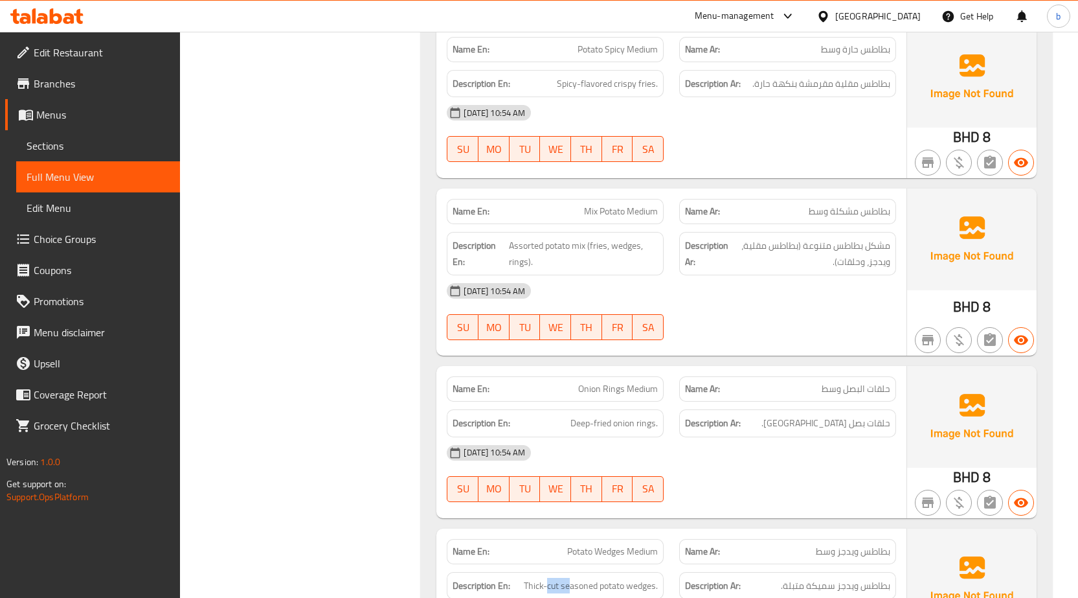
scroll to position [1923, 0]
drag, startPoint x: 824, startPoint y: 388, endPoint x: 898, endPoint y: 392, distance: 74.6
click at [898, 392] on div "Name Ar: حلقات البصل وسط" at bounding box center [788, 389] width 233 height 41
copy span "حلقات البصل وسط"
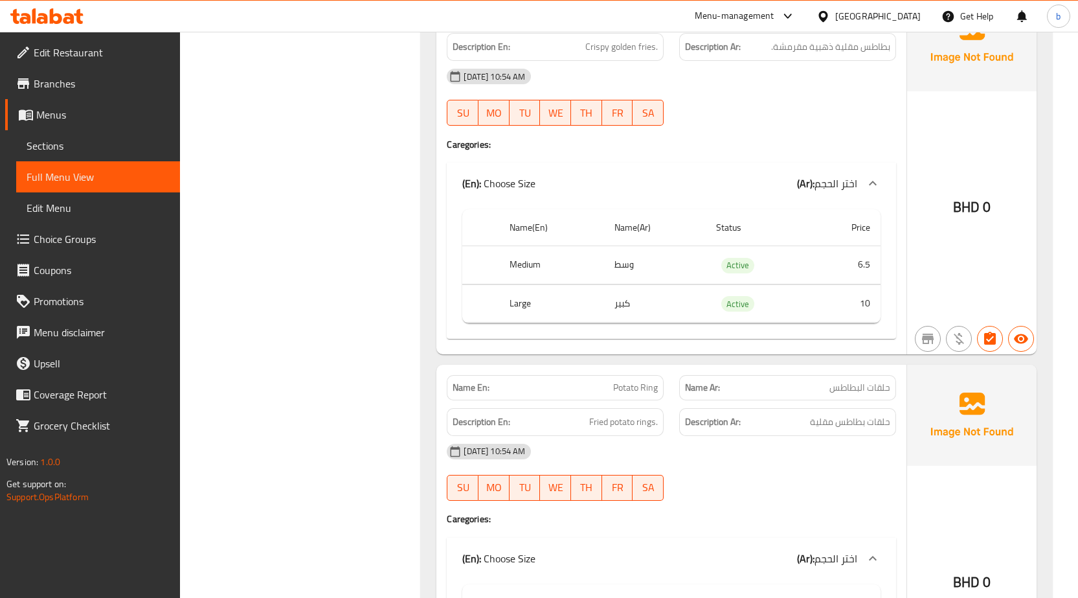
scroll to position [952, 0]
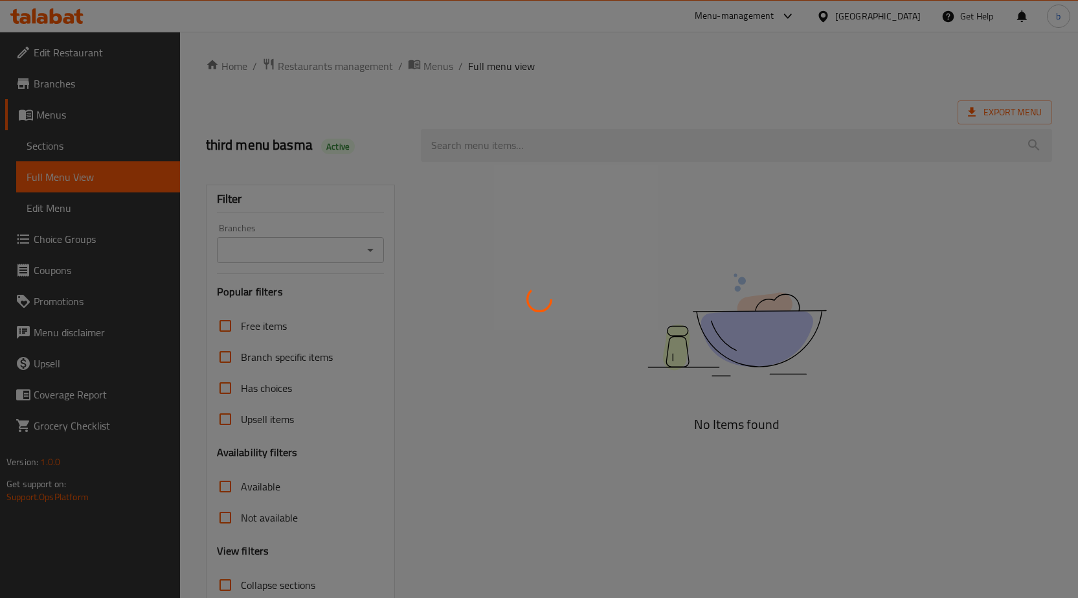
click at [54, 152] on div at bounding box center [539, 299] width 1078 height 598
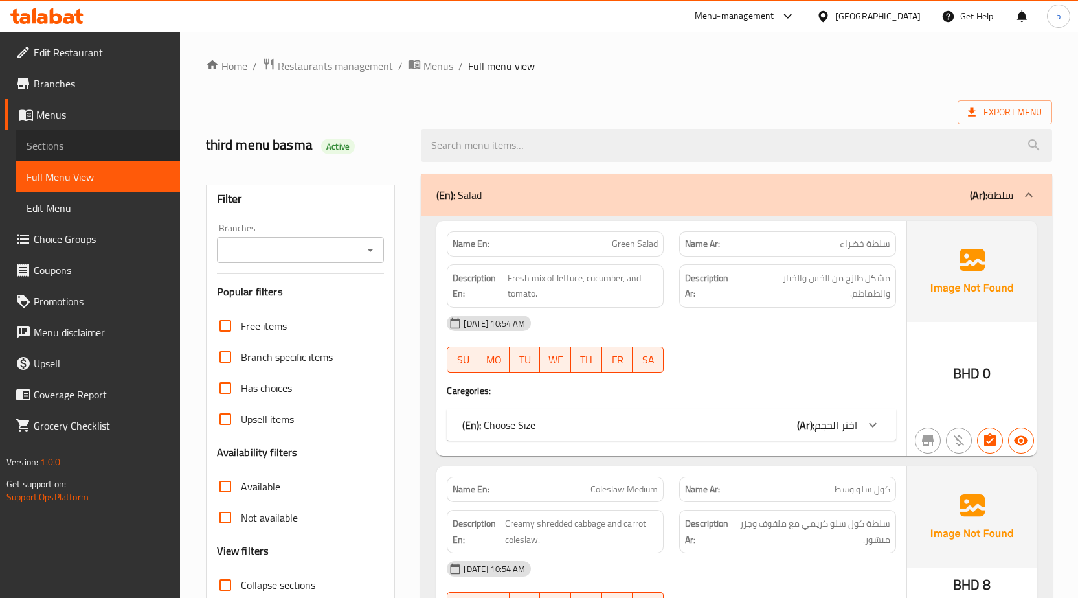
click at [81, 152] on span "Sections" at bounding box center [98, 146] width 143 height 16
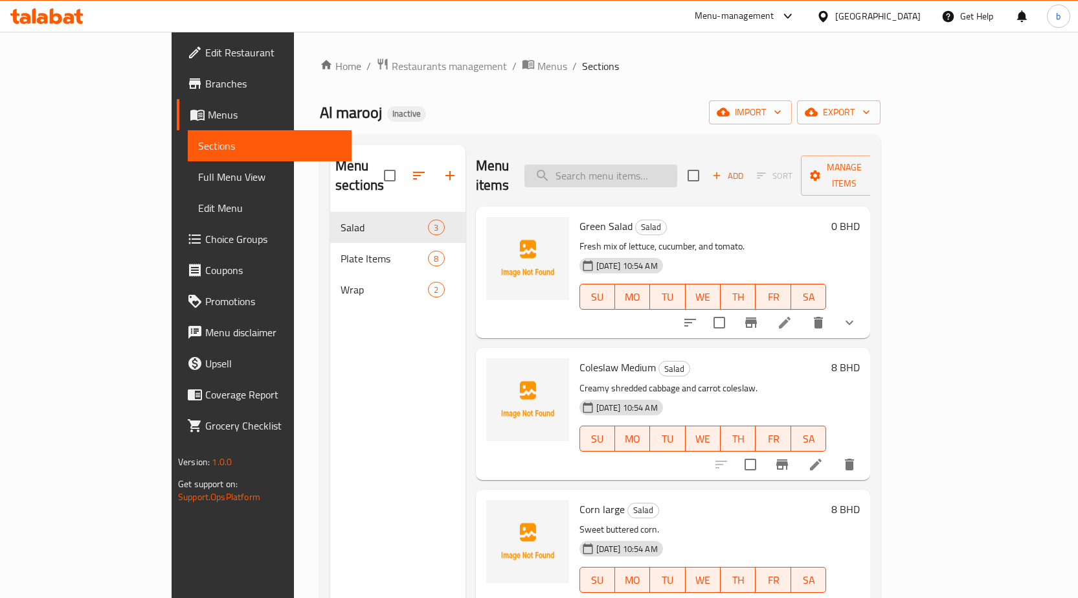
click at [677, 164] on input "search" at bounding box center [601, 175] width 153 height 23
paste input "حلقات البصل وسط"
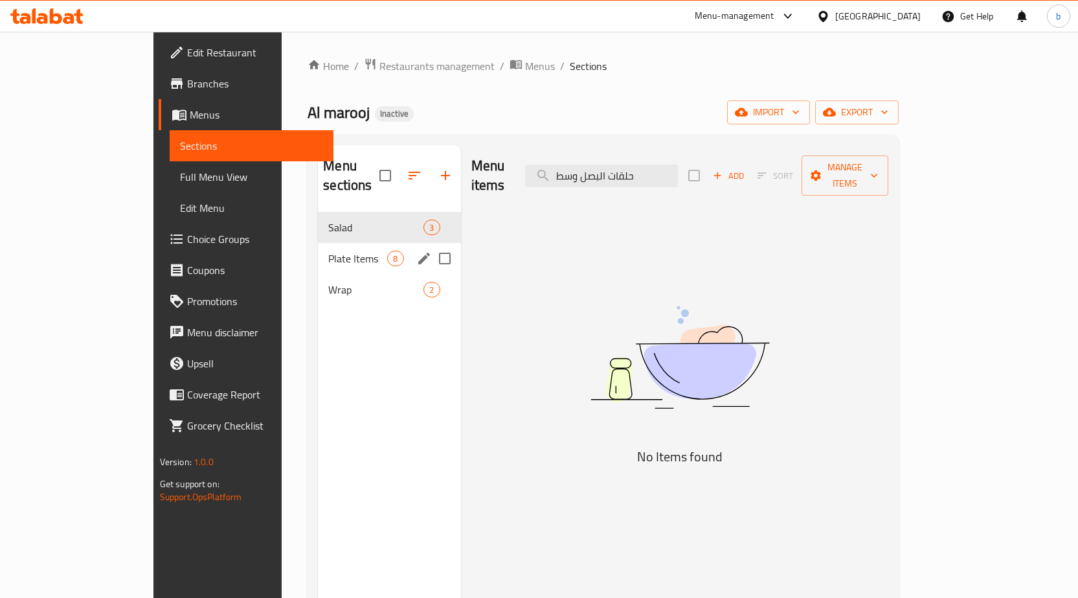
type input "حلقات البصل وسط"
click at [347, 251] on span "Plate Items" at bounding box center [357, 259] width 59 height 16
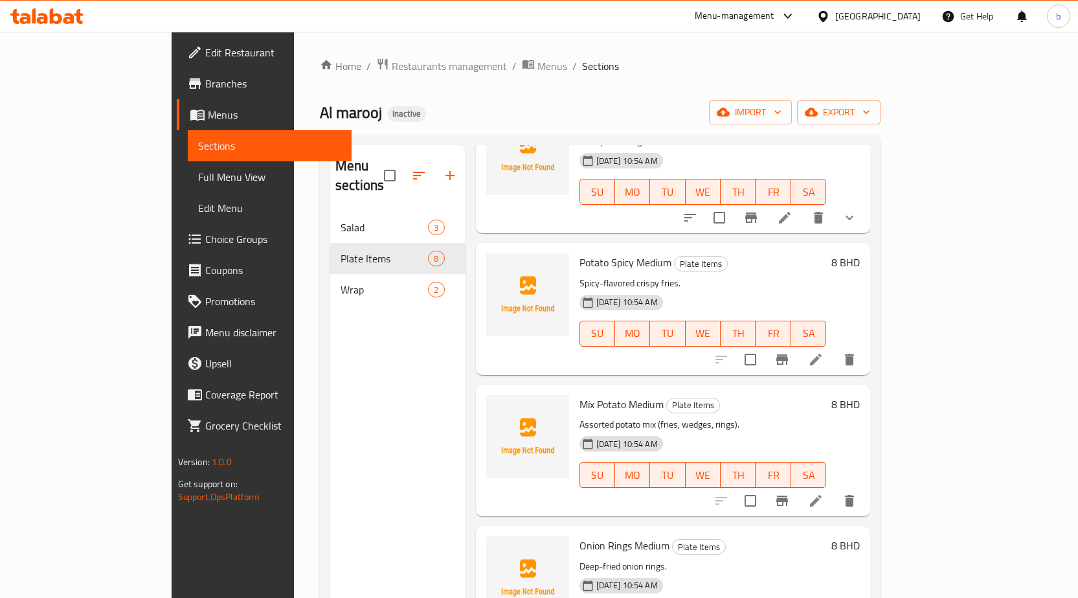
scroll to position [389, 0]
click at [198, 172] on span "Full Menu View" at bounding box center [269, 177] width 143 height 16
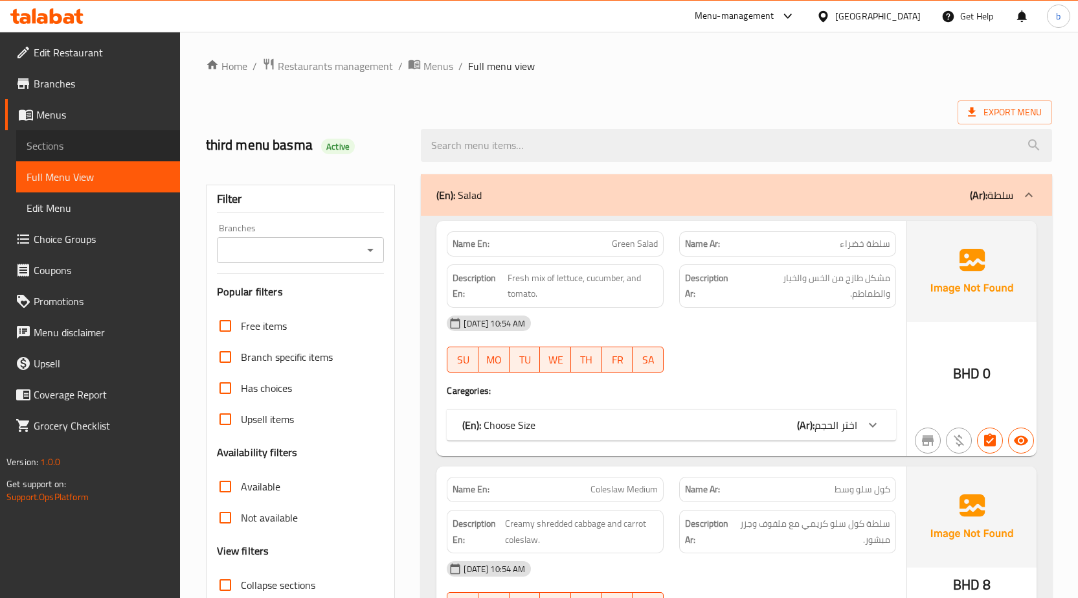
click at [78, 146] on span "Sections" at bounding box center [98, 146] width 143 height 16
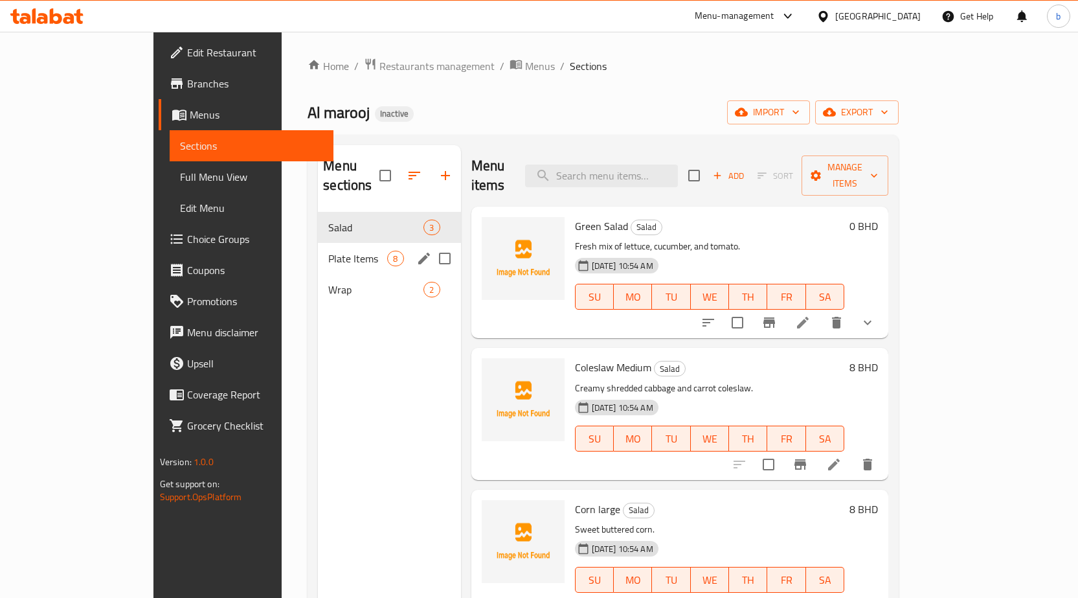
click at [341, 251] on span "Plate Items" at bounding box center [357, 259] width 59 height 16
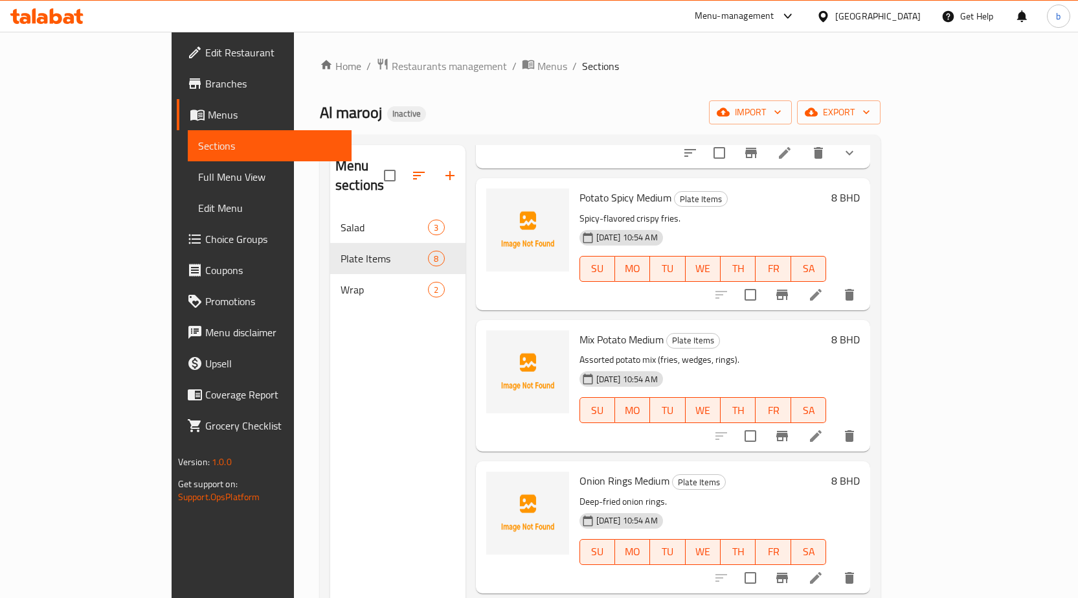
scroll to position [453, 0]
click at [824, 569] on icon at bounding box center [816, 577] width 16 height 16
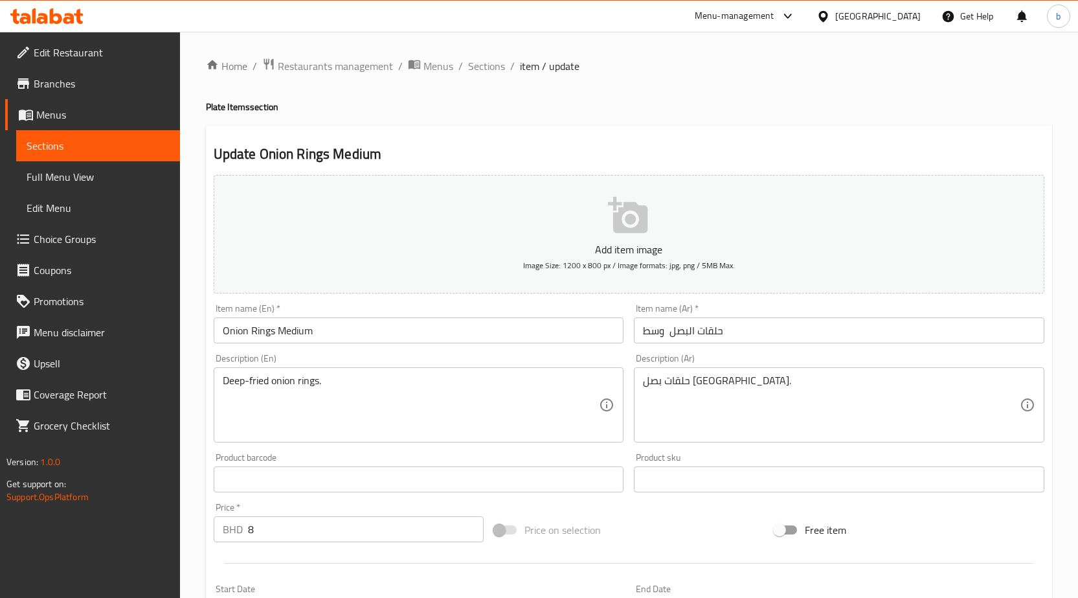
click at [641, 384] on div "حلقات بصل مقلية. Description (Ar)" at bounding box center [839, 404] width 411 height 75
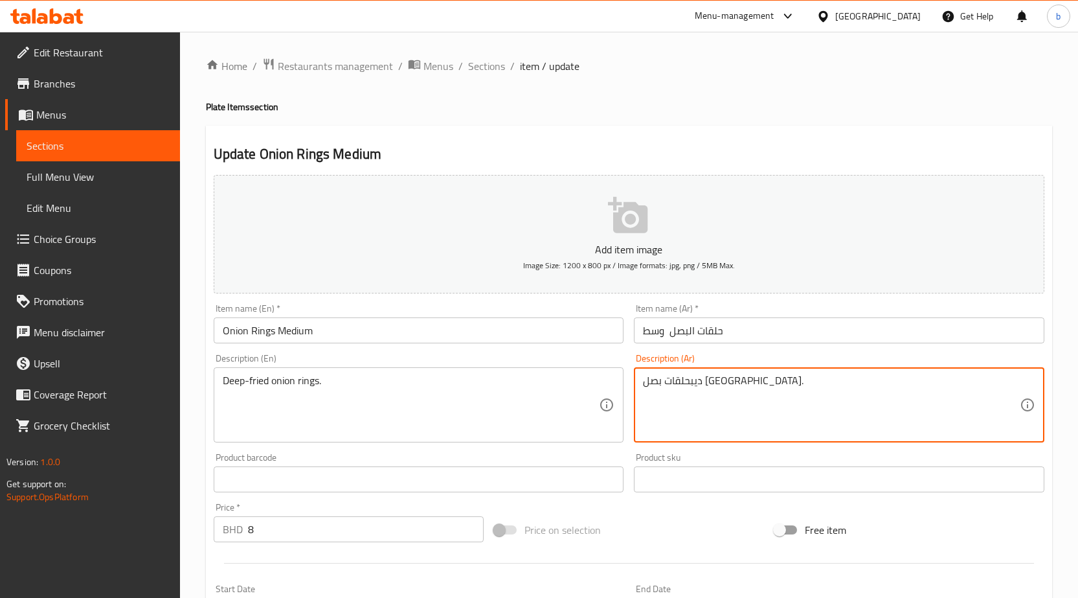
drag, startPoint x: 723, startPoint y: 381, endPoint x: 736, endPoint y: 383, distance: 13.7
click at [736, 383] on textarea "ديبحلقات بصل مقلية." at bounding box center [831, 405] width 377 height 62
click at [709, 402] on textarea "ديبحلقات بصل مقلية." at bounding box center [831, 405] width 377 height 62
click at [725, 380] on textarea "ديبحلقات بصل مقلية." at bounding box center [831, 405] width 377 height 62
drag, startPoint x: 721, startPoint y: 382, endPoint x: 736, endPoint y: 383, distance: 15.6
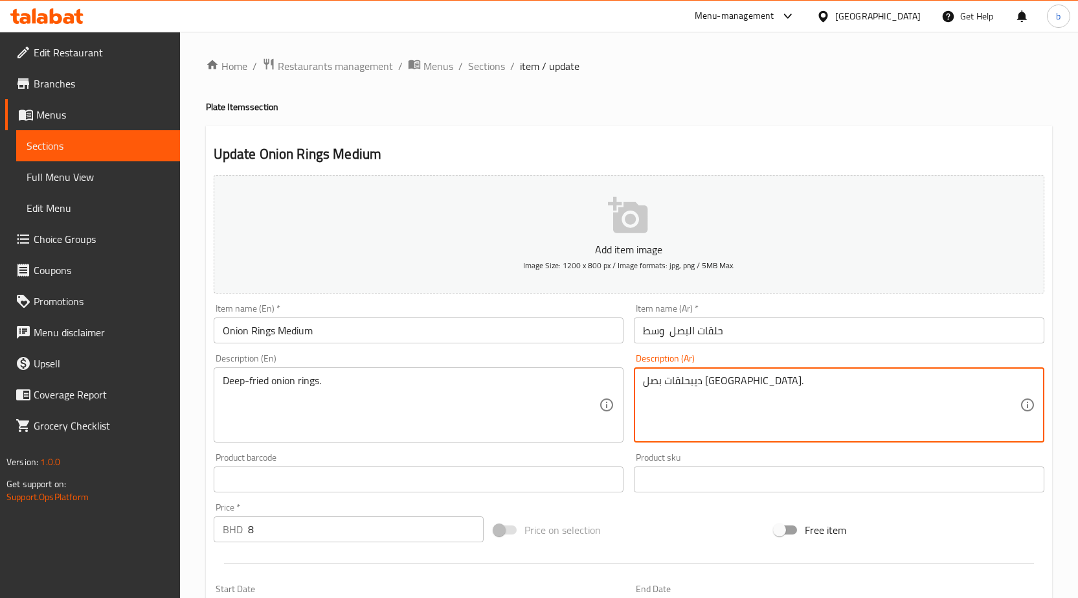
click at [736, 383] on textarea "ديبحلقات بصل مقلية." at bounding box center [831, 405] width 377 height 62
click at [732, 381] on textarea "ديبحلقات بصل مقلية." at bounding box center [831, 405] width 377 height 62
click at [729, 381] on textarea "ديبحلقات بصل مقلية." at bounding box center [831, 405] width 377 height 62
click at [725, 380] on textarea "ديبحلقات بصل مقلية." at bounding box center [831, 405] width 377 height 62
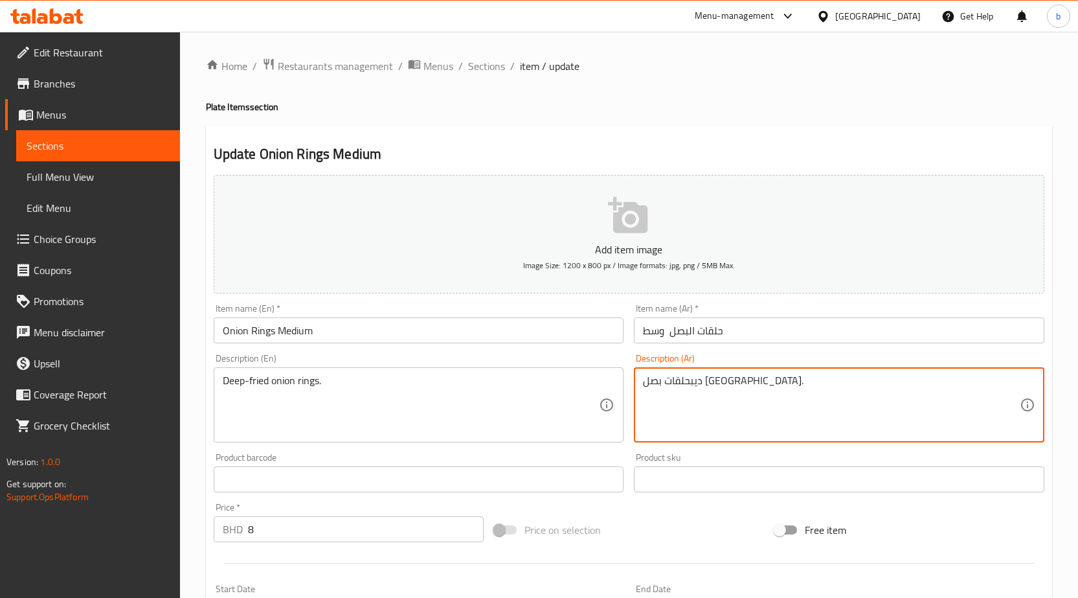
click at [728, 380] on textarea "ديبحلقات بصل مقلية." at bounding box center [831, 405] width 377 height 62
click at [645, 378] on textarea "ديبحلقات بصل مقلية." at bounding box center [831, 405] width 377 height 62
drag, startPoint x: 719, startPoint y: 379, endPoint x: 732, endPoint y: 381, distance: 13.7
click at [695, 398] on textarea "حلقات بصل [GEOGRAPHIC_DATA]." at bounding box center [831, 405] width 377 height 62
click at [723, 382] on textarea "حلقات بصل [GEOGRAPHIC_DATA]." at bounding box center [831, 405] width 377 height 62
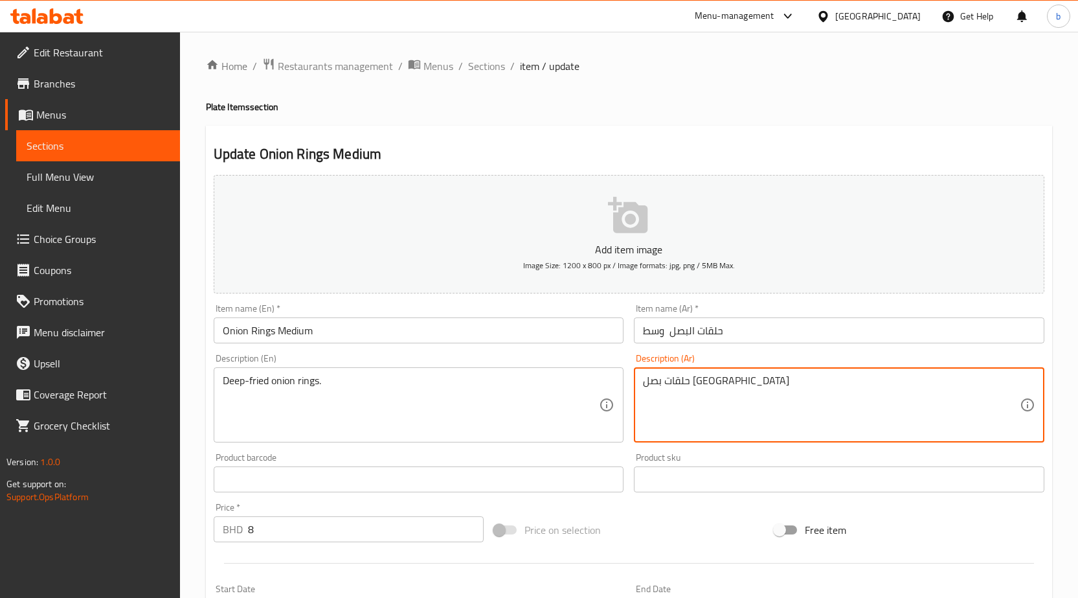
click at [643, 380] on textarea "حلقات بصل مقلية" at bounding box center [831, 405] width 377 height 62
drag, startPoint x: 723, startPoint y: 378, endPoint x: 734, endPoint y: 380, distance: 11.2
click at [734, 380] on textarea "ديبحلقات بصل مقلية" at bounding box center [831, 405] width 377 height 62
click at [721, 377] on textarea "حلقات بصل مقلية" at bounding box center [831, 405] width 377 height 62
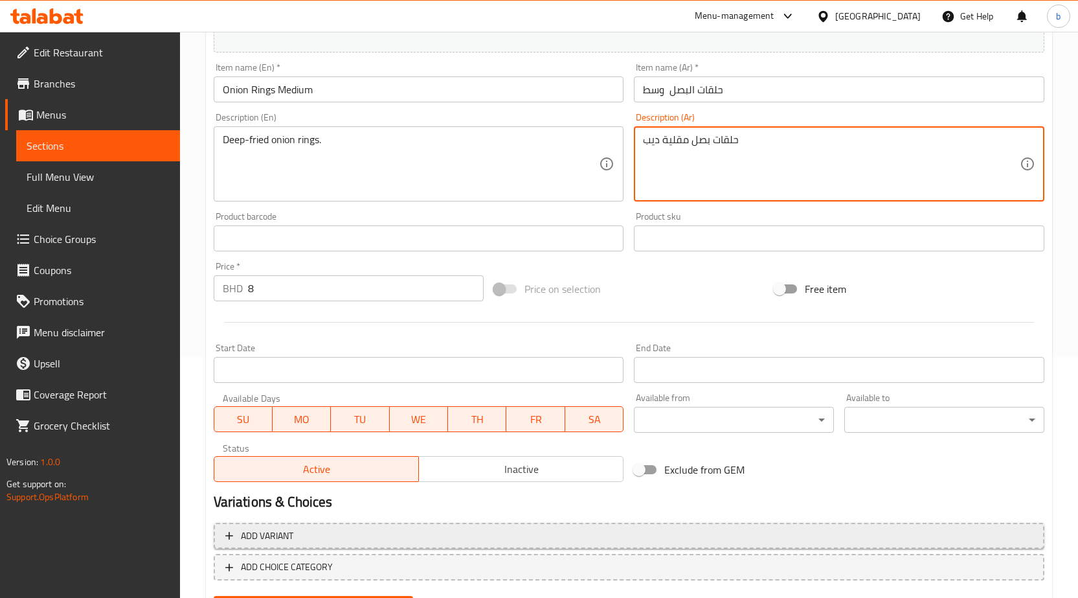
scroll to position [307, 0]
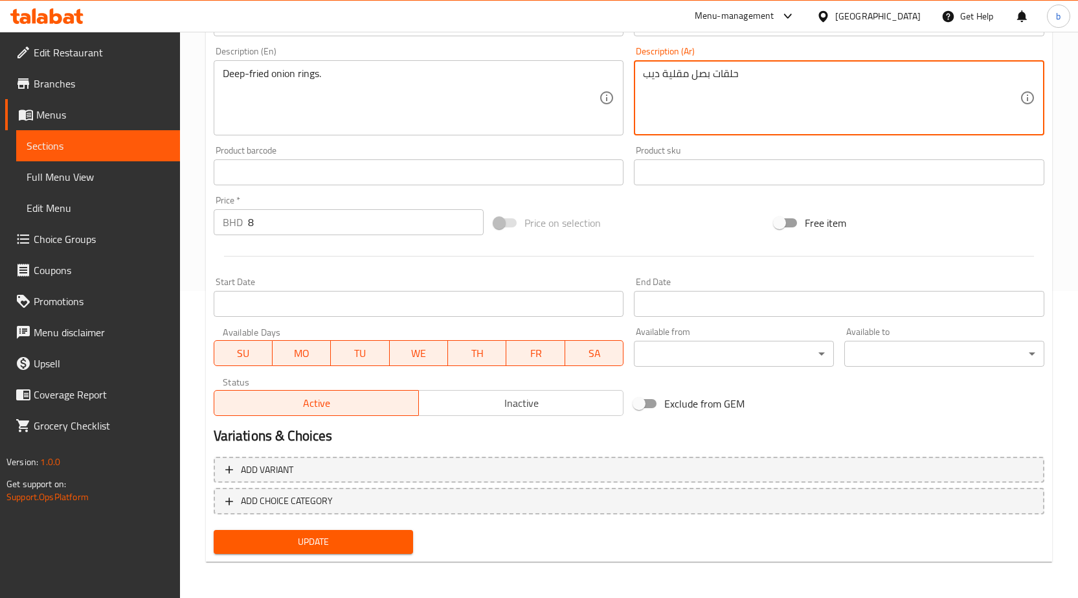
type textarea "حلقات بصل مقلية ديب"
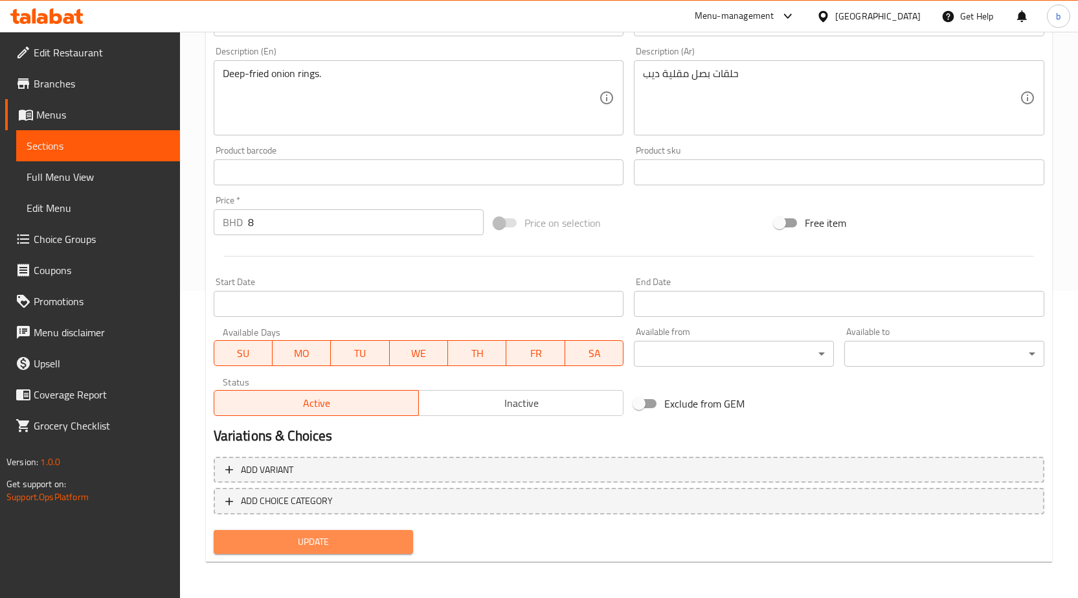
click at [323, 540] on span "Update" at bounding box center [313, 542] width 179 height 16
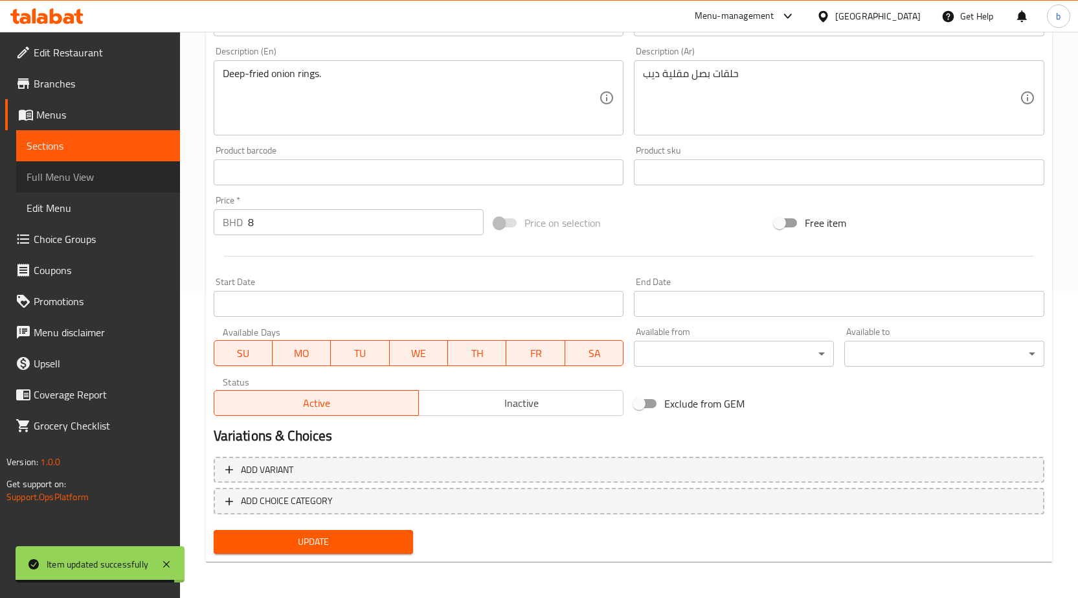
click at [95, 176] on span "Full Menu View" at bounding box center [98, 177] width 143 height 16
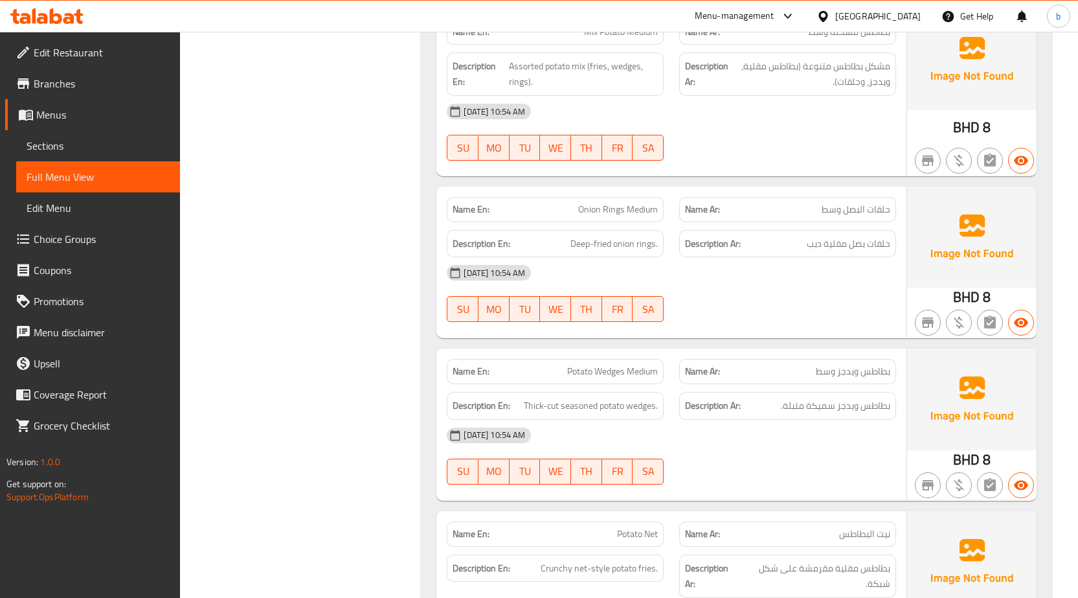
scroll to position [1732, 0]
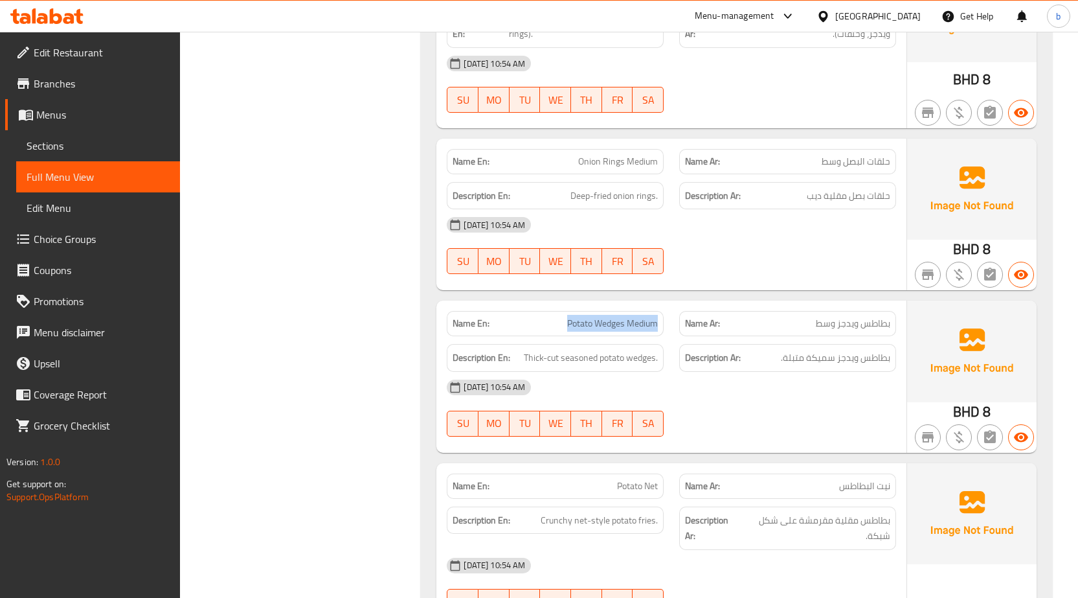
drag, startPoint x: 567, startPoint y: 307, endPoint x: 661, endPoint y: 302, distance: 94.0
click at [661, 311] on div "Name En: Potato Wedges Medium" at bounding box center [555, 323] width 217 height 25
copy span "Potato Wedges Medium"
click at [76, 145] on span "Sections" at bounding box center [98, 146] width 143 height 16
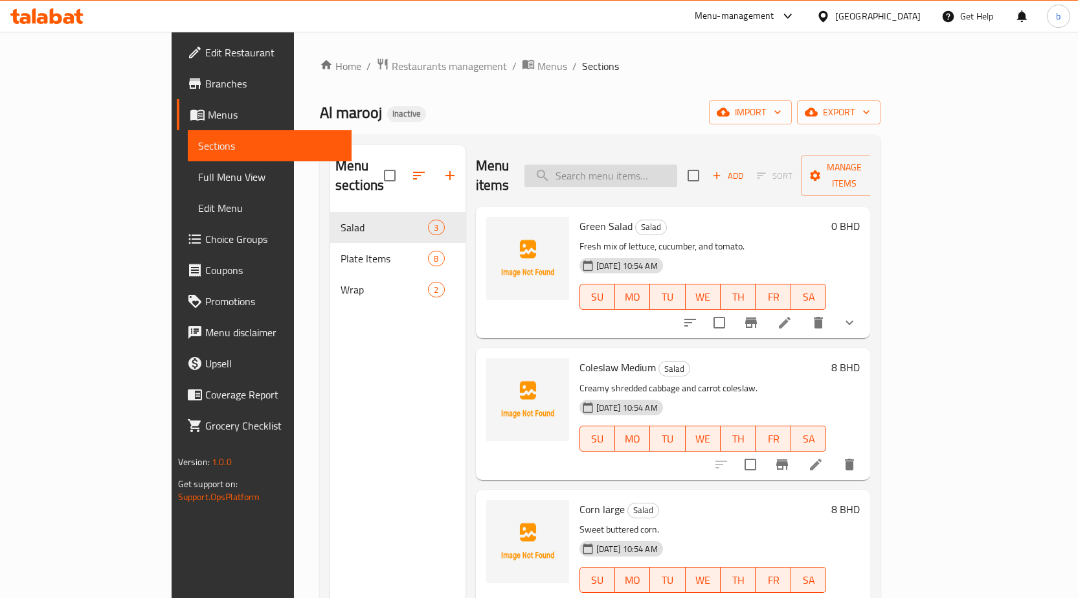
click at [677, 164] on input "search" at bounding box center [601, 175] width 153 height 23
paste input "Potato Wedges Medium"
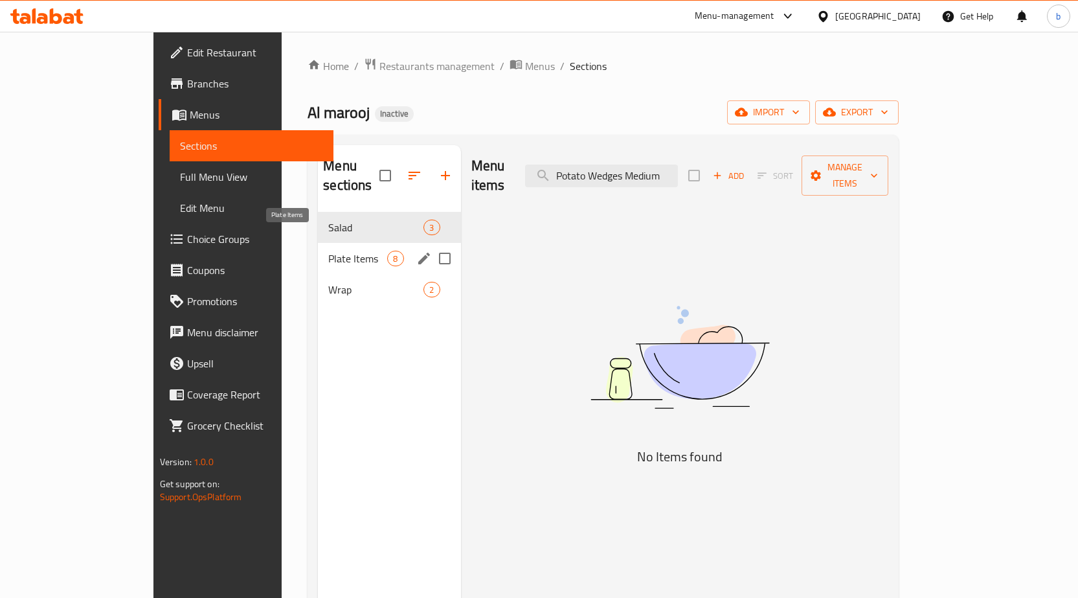
type input "Potato Wedges Medium"
click at [328, 251] on span "Plate Items" at bounding box center [357, 259] width 59 height 16
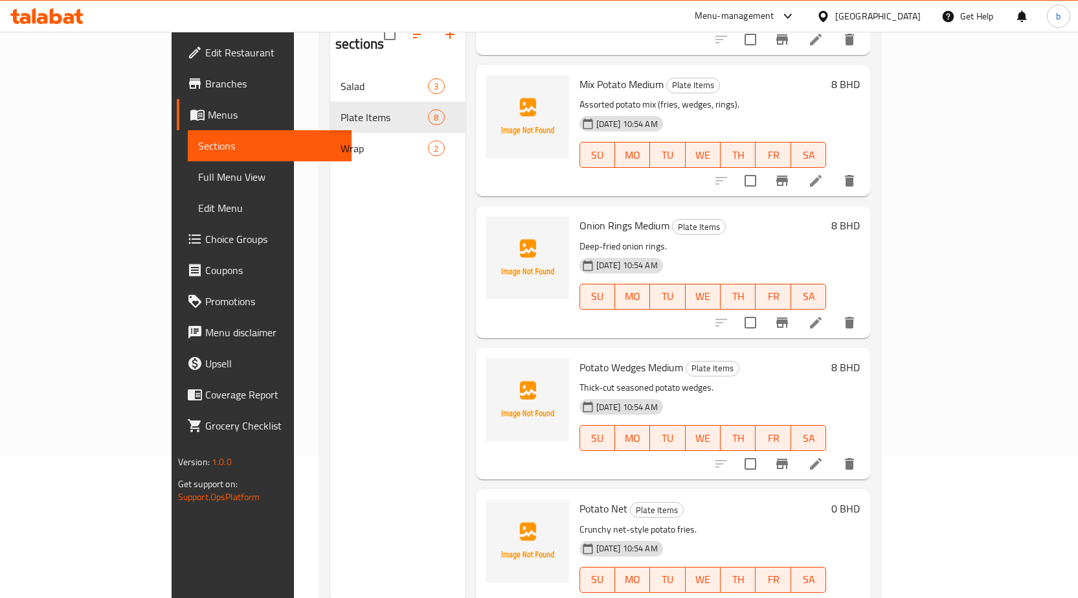
scroll to position [181, 0]
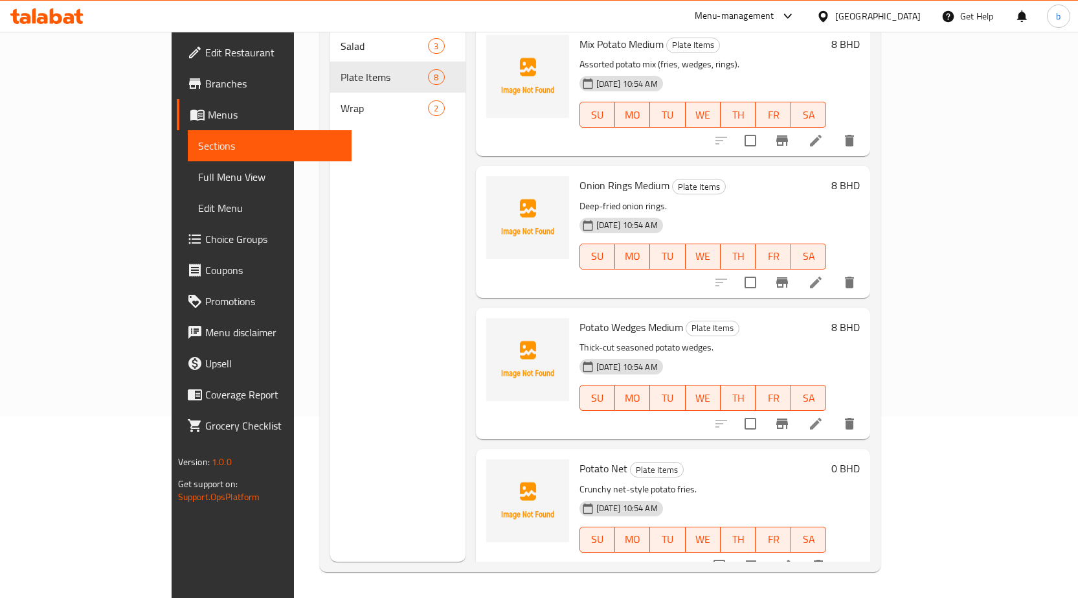
click at [834, 412] on li at bounding box center [816, 423] width 36 height 23
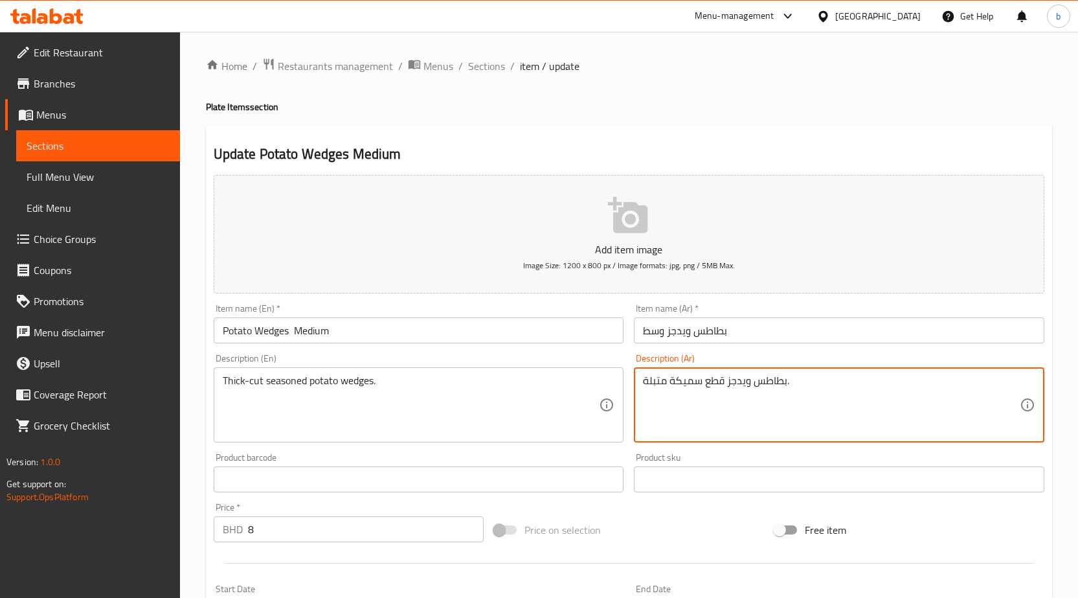
type textarea "بطاطس ويدجز قطع سميكة متبلة."
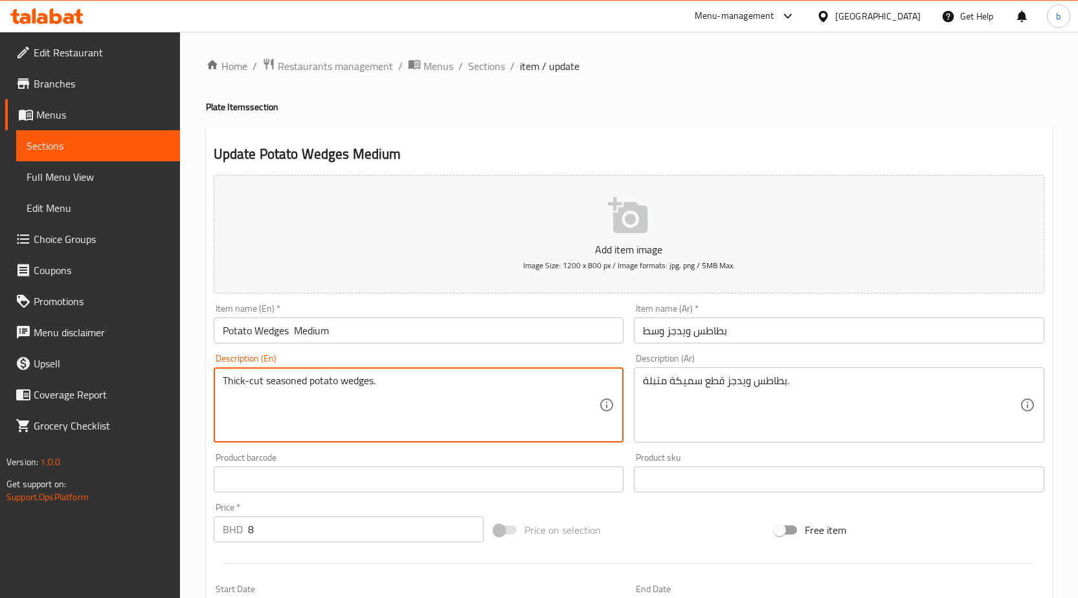
drag, startPoint x: 248, startPoint y: 382, endPoint x: 264, endPoint y: 382, distance: 15.5
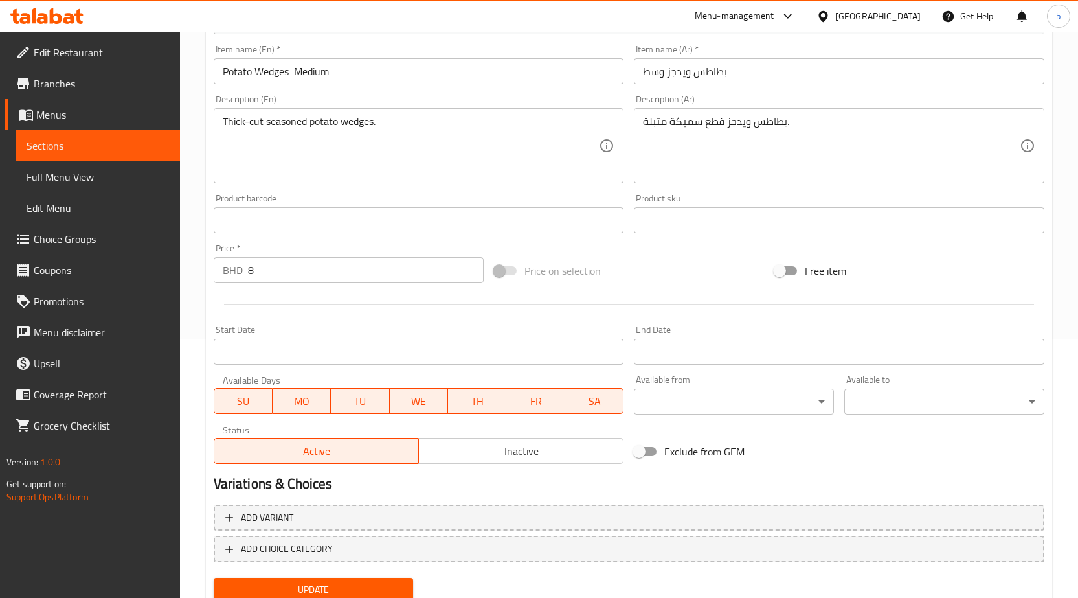
scroll to position [307, 0]
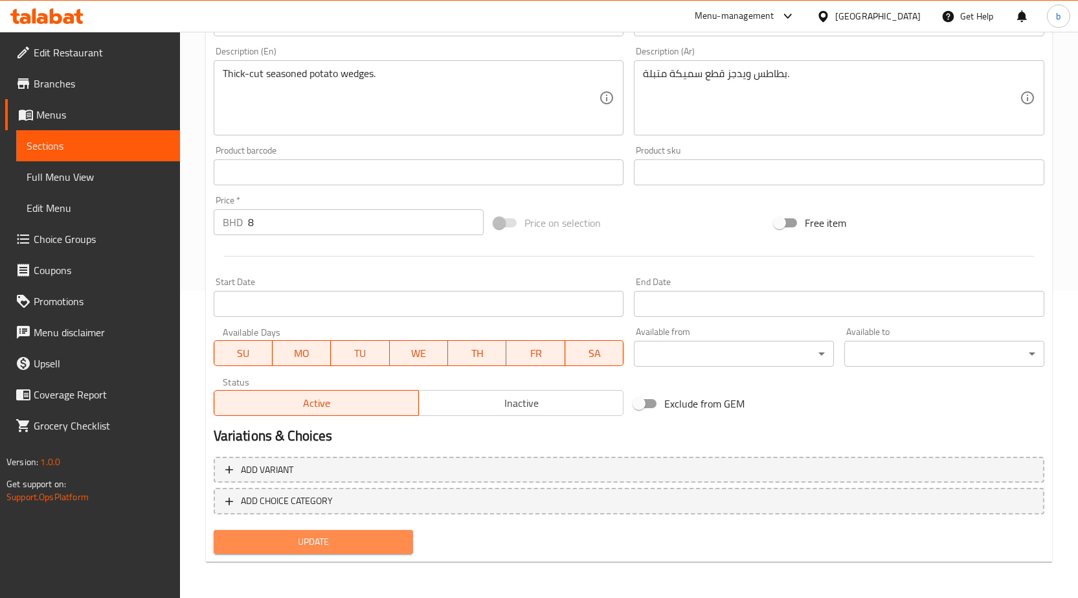
click at [335, 543] on span "Update" at bounding box center [313, 542] width 179 height 16
click at [369, 543] on span "Update" at bounding box center [313, 542] width 179 height 16
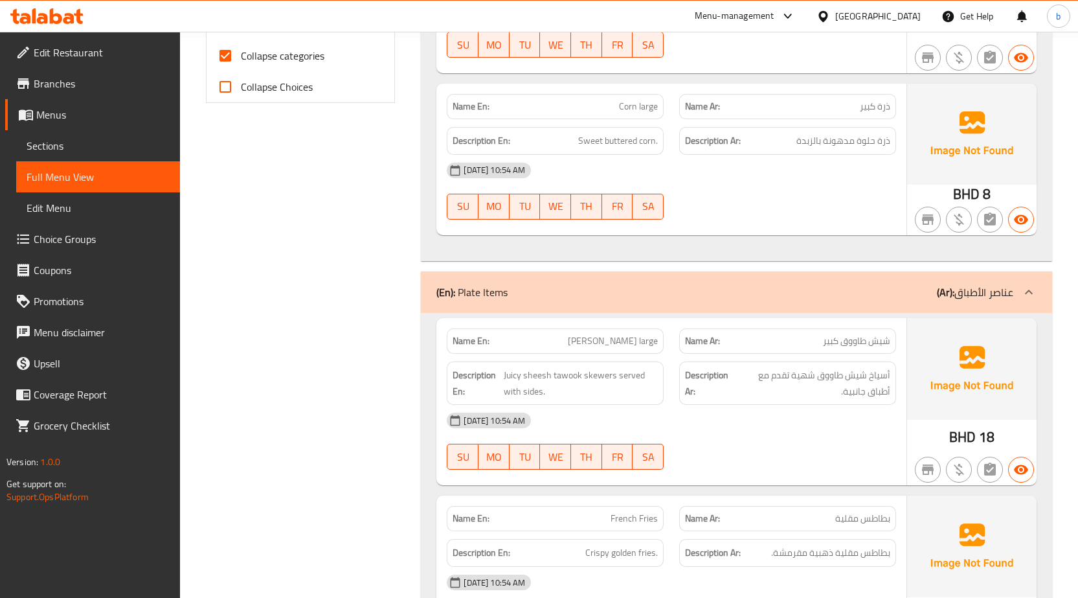
scroll to position [356, 0]
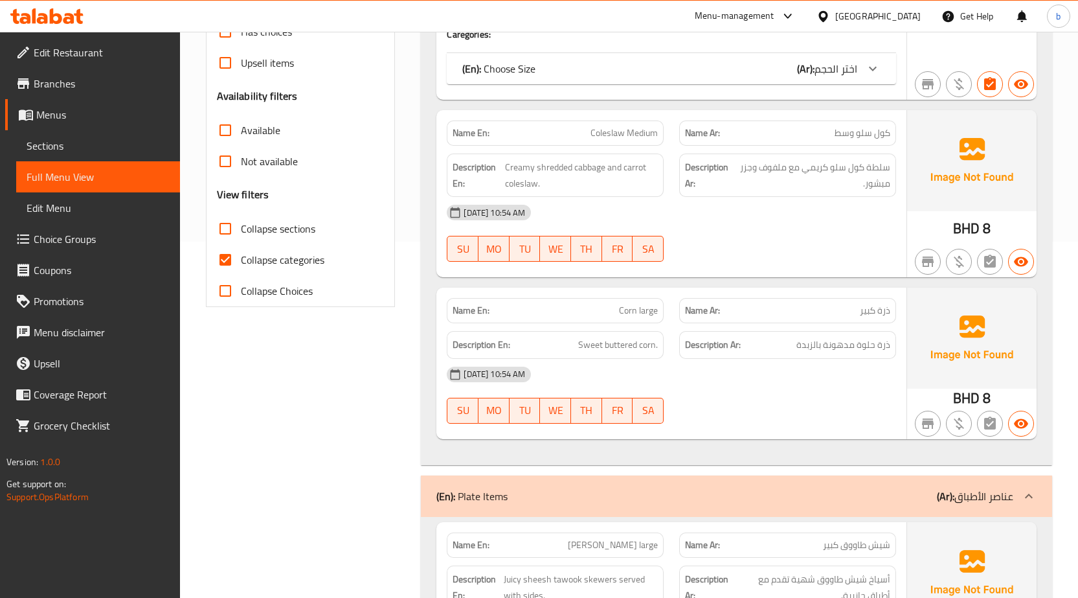
click at [302, 258] on span "Collapse categories" at bounding box center [283, 260] width 84 height 16
click at [241, 258] on input "Collapse categories" at bounding box center [225, 259] width 31 height 31
checkbox input "false"
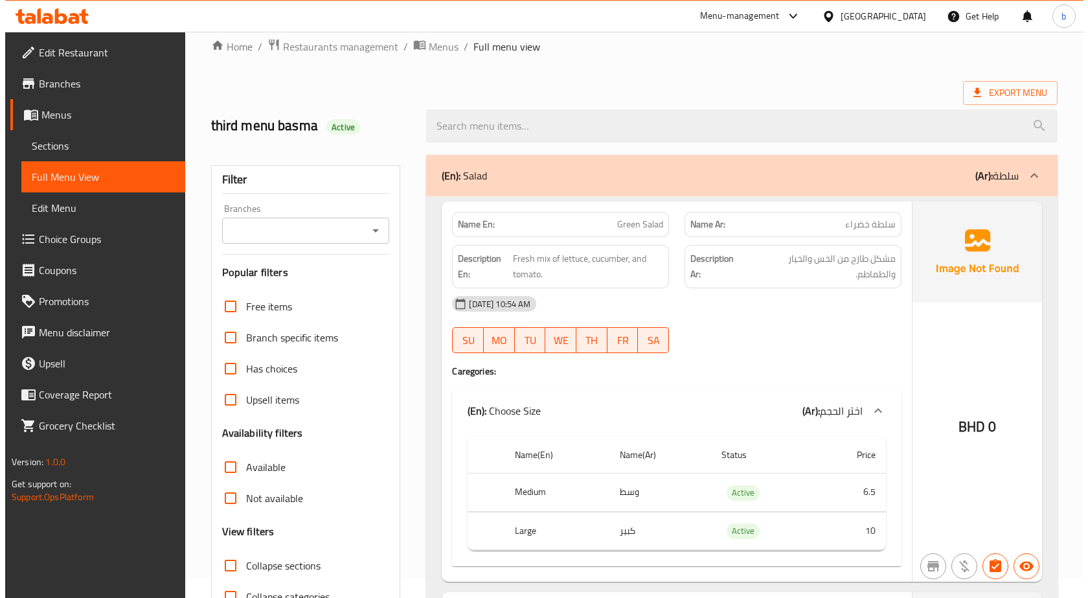
scroll to position [0, 0]
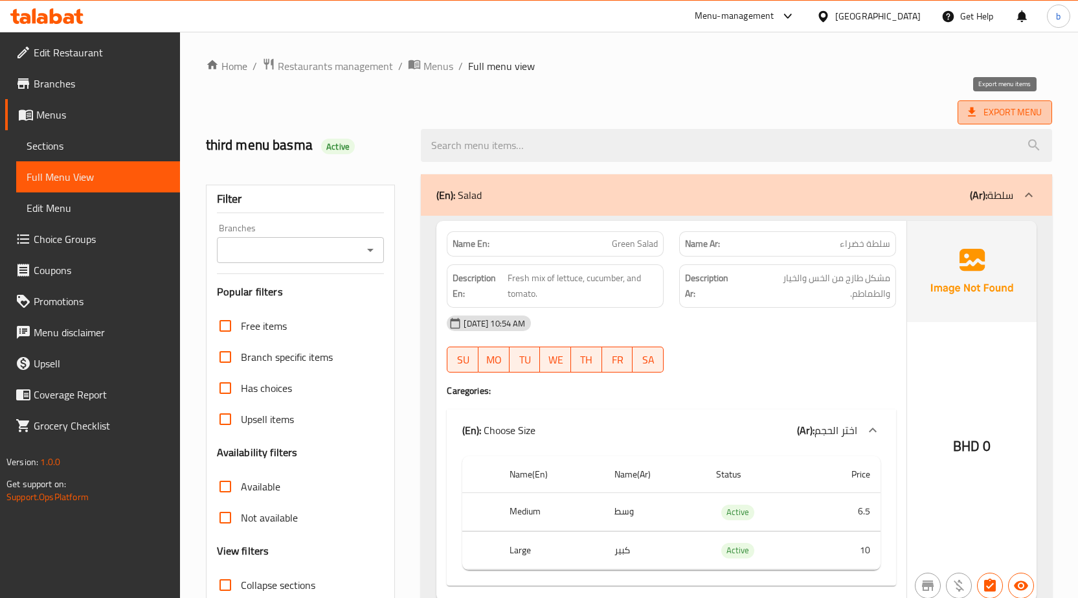
click at [987, 112] on span "Export Menu" at bounding box center [1005, 112] width 74 height 16
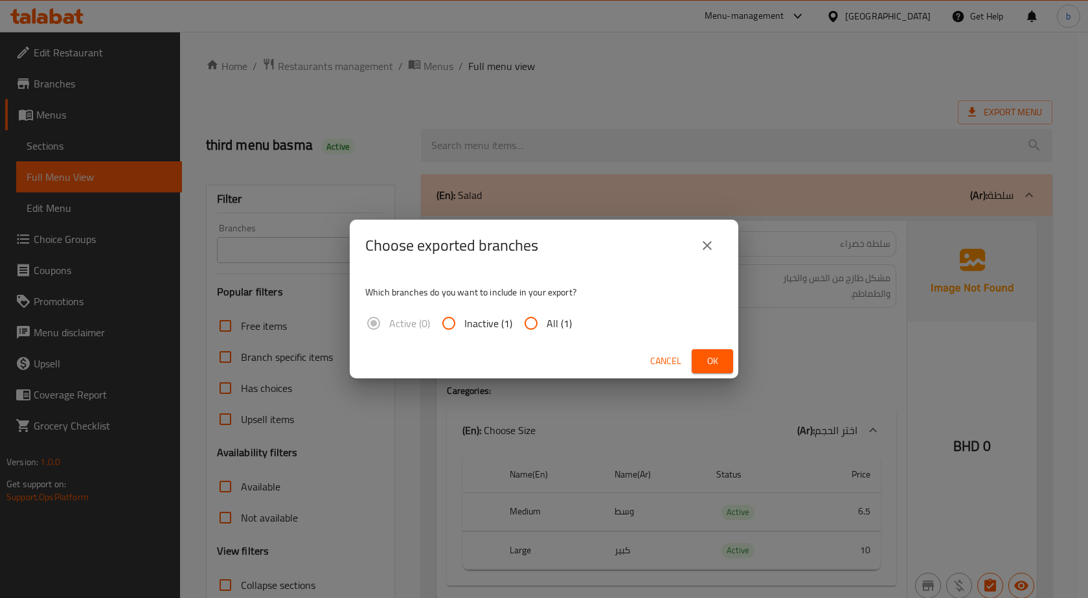
click at [543, 321] on input "All (1)" at bounding box center [531, 323] width 31 height 31
radio input "true"
click at [704, 365] on span "Ok" at bounding box center [712, 361] width 21 height 16
